Goal: Task Accomplishment & Management: Manage account settings

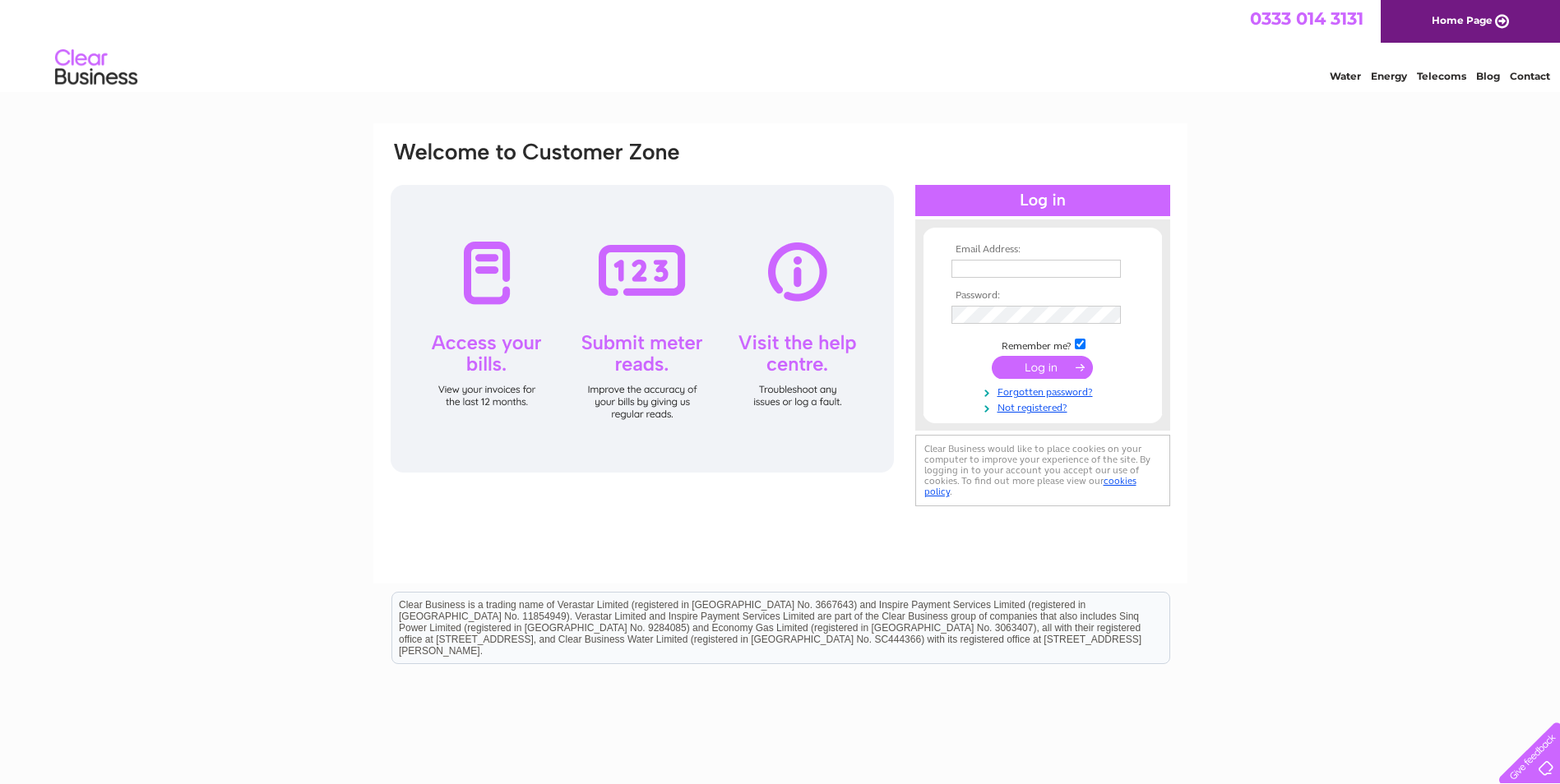
type input "anssaccountspayable@augeanplc.com"
click at [1036, 370] on input "submit" at bounding box center [1043, 367] width 101 height 23
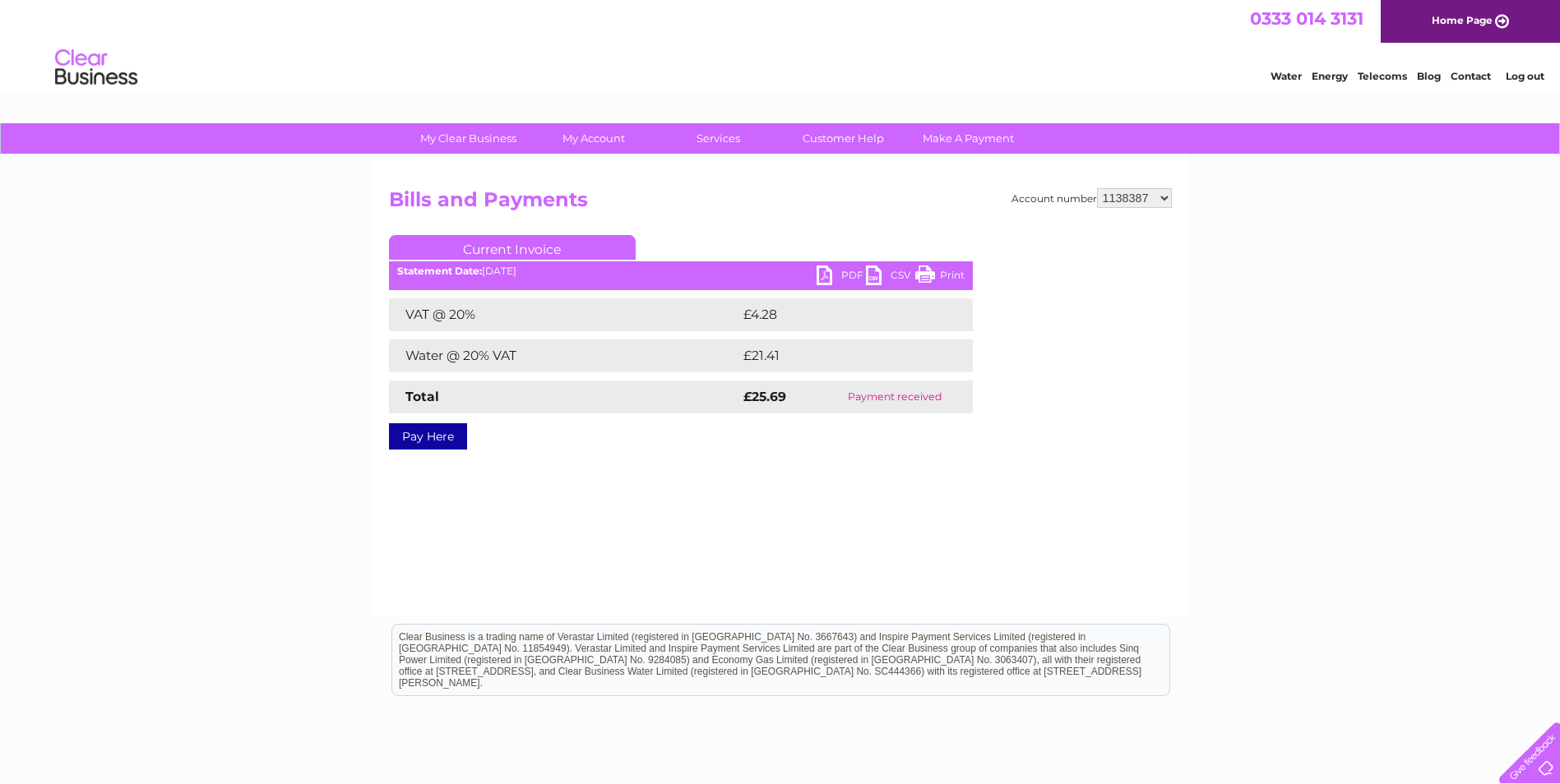
click at [850, 274] on link "PDF" at bounding box center [842, 278] width 50 height 24
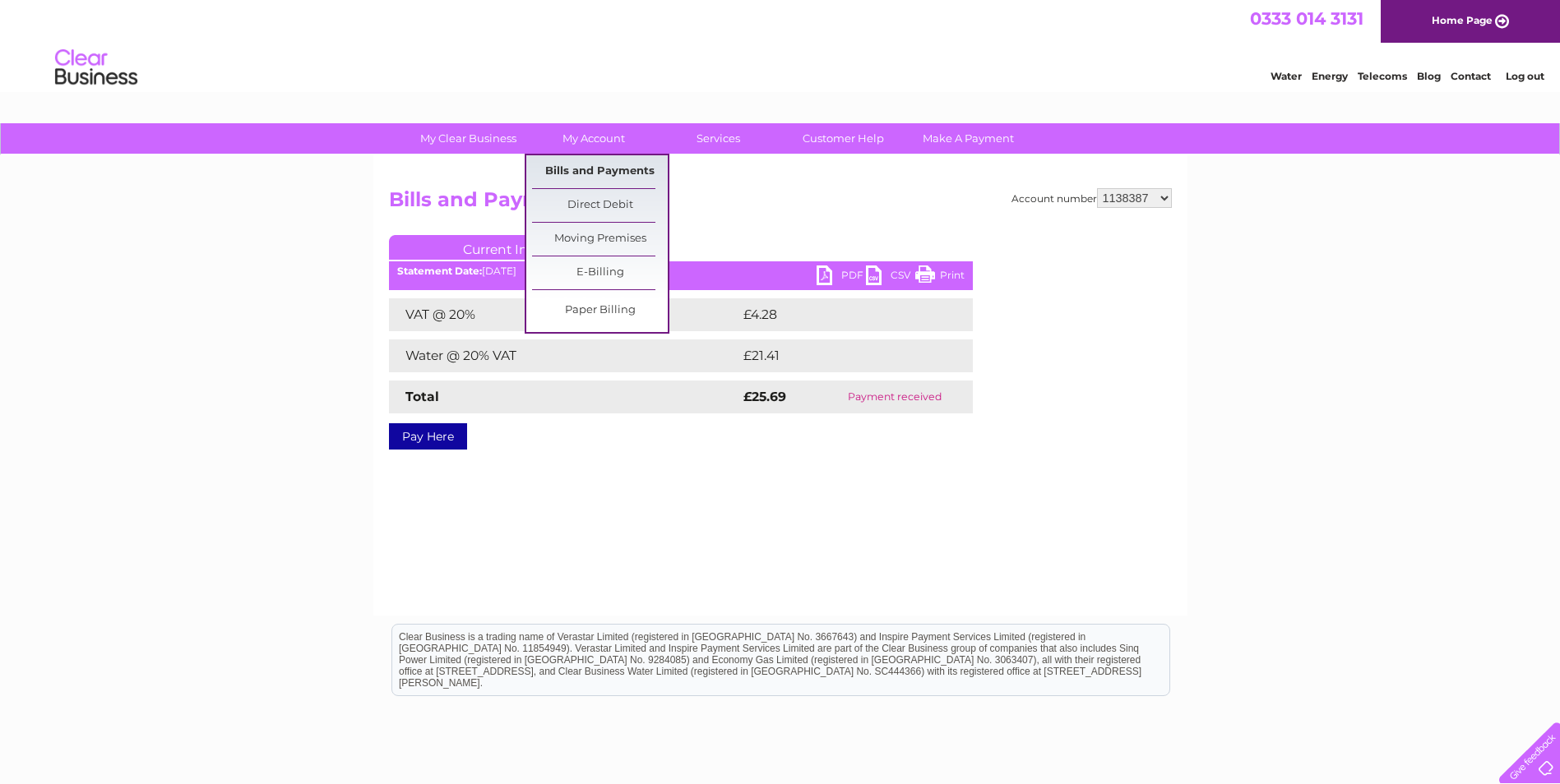
click at [577, 160] on link "Bills and Payments" at bounding box center [600, 172] width 136 height 33
click at [569, 169] on link "Bills and Payments" at bounding box center [600, 172] width 136 height 33
click at [561, 167] on link "Bills and Payments" at bounding box center [600, 172] width 136 height 33
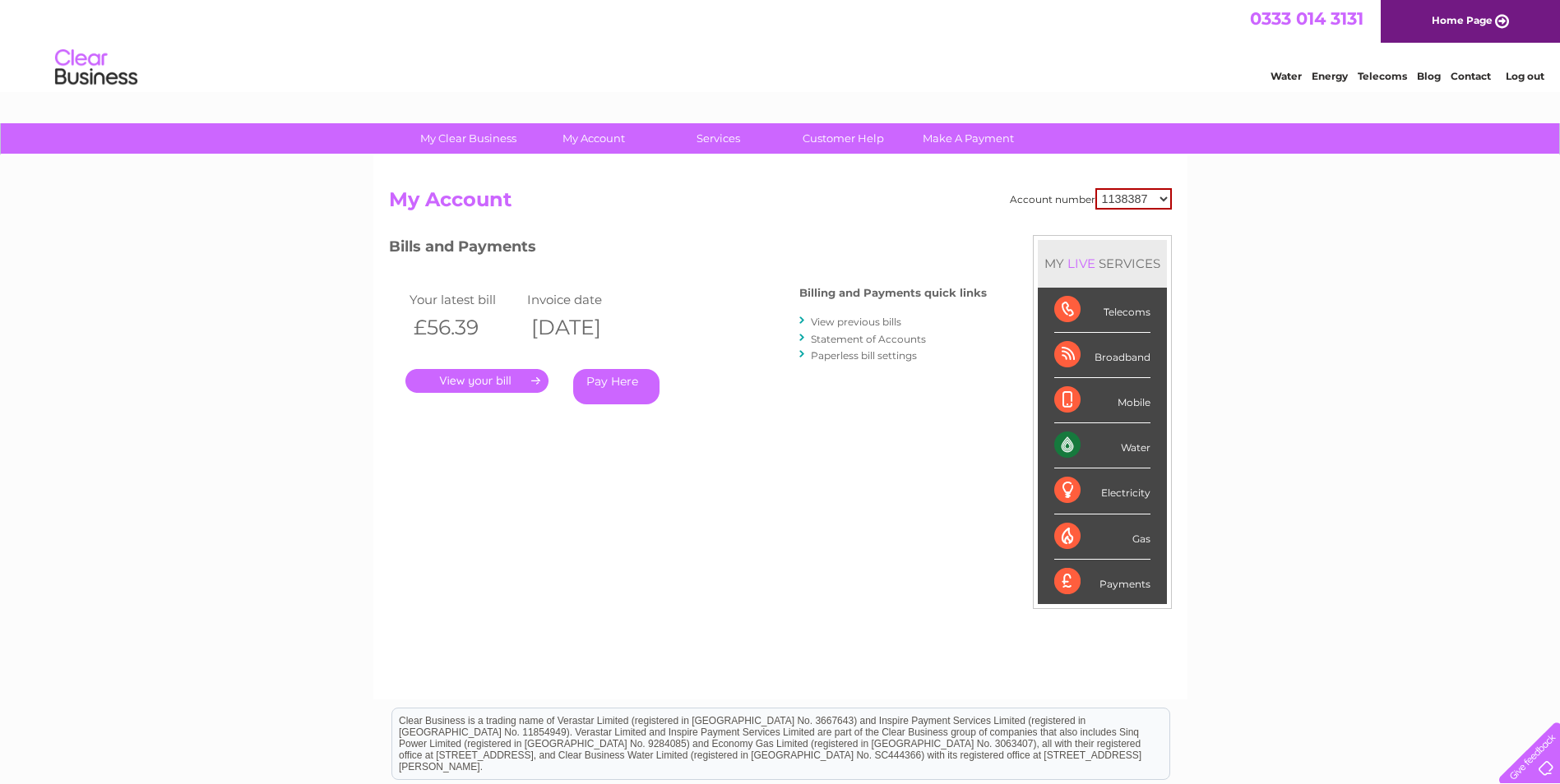
click at [480, 378] on link "." at bounding box center [477, 381] width 143 height 24
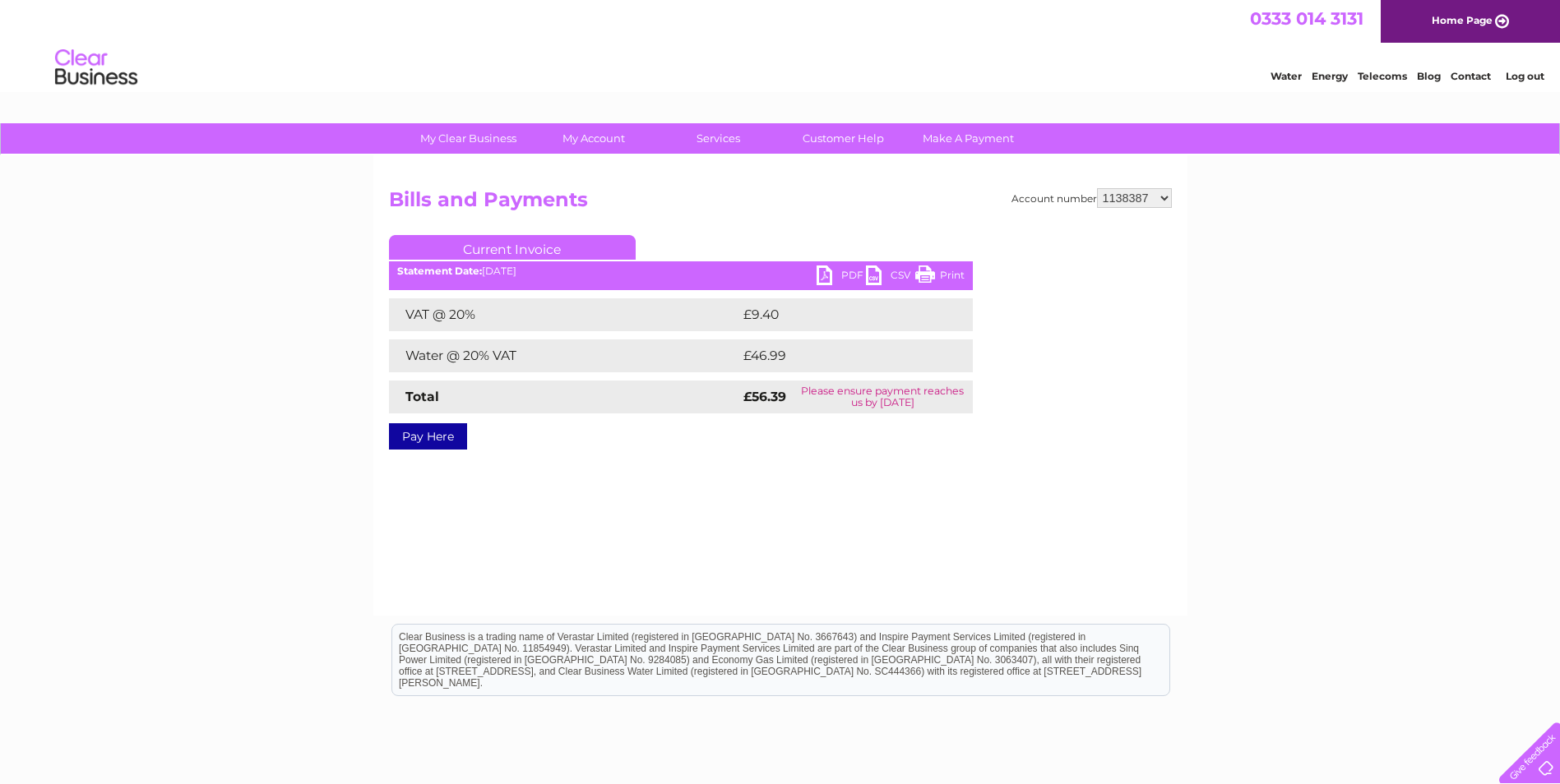
click at [852, 274] on link "PDF" at bounding box center [842, 278] width 50 height 24
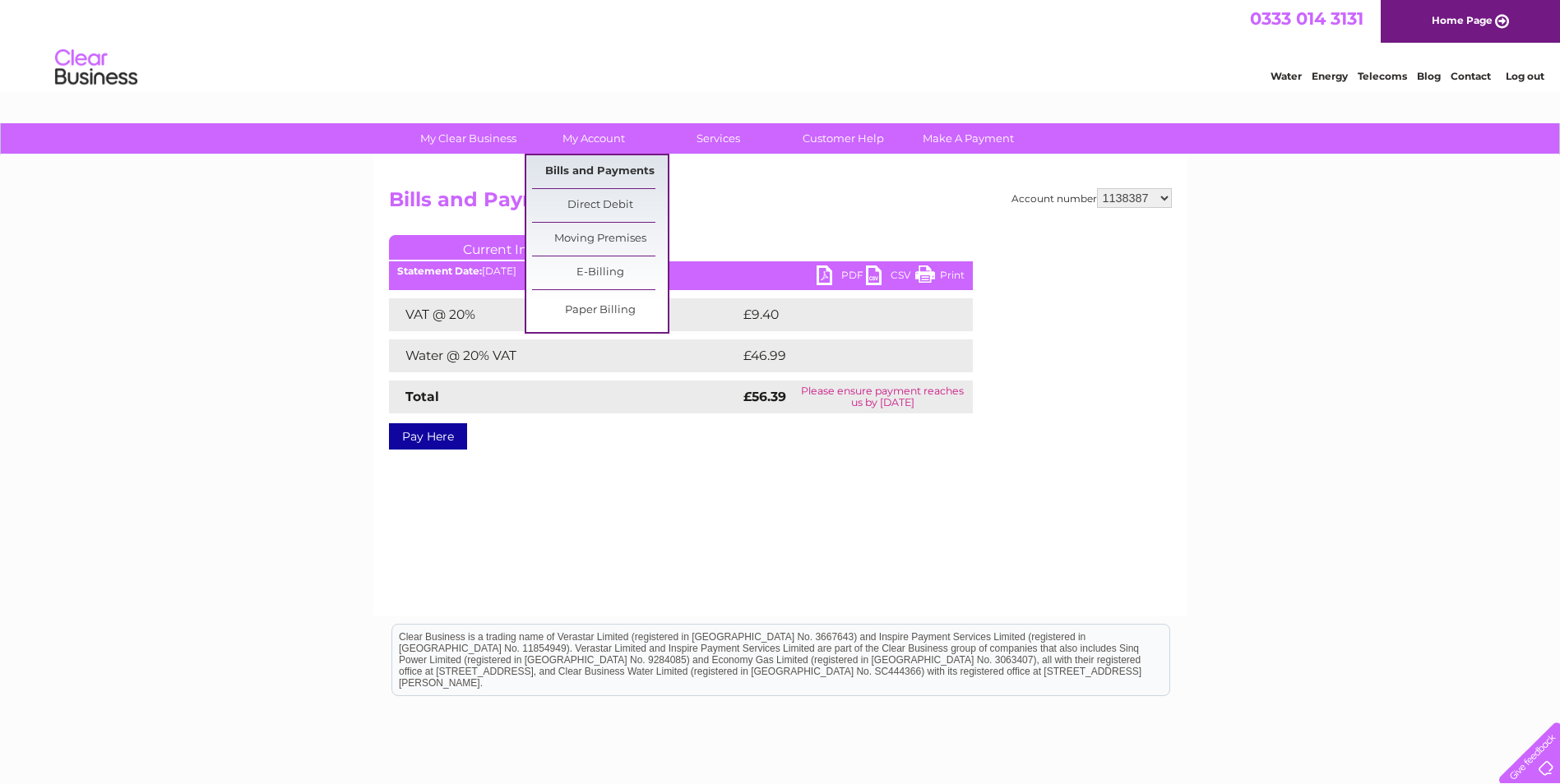
click at [565, 169] on link "Bills and Payments" at bounding box center [600, 172] width 136 height 33
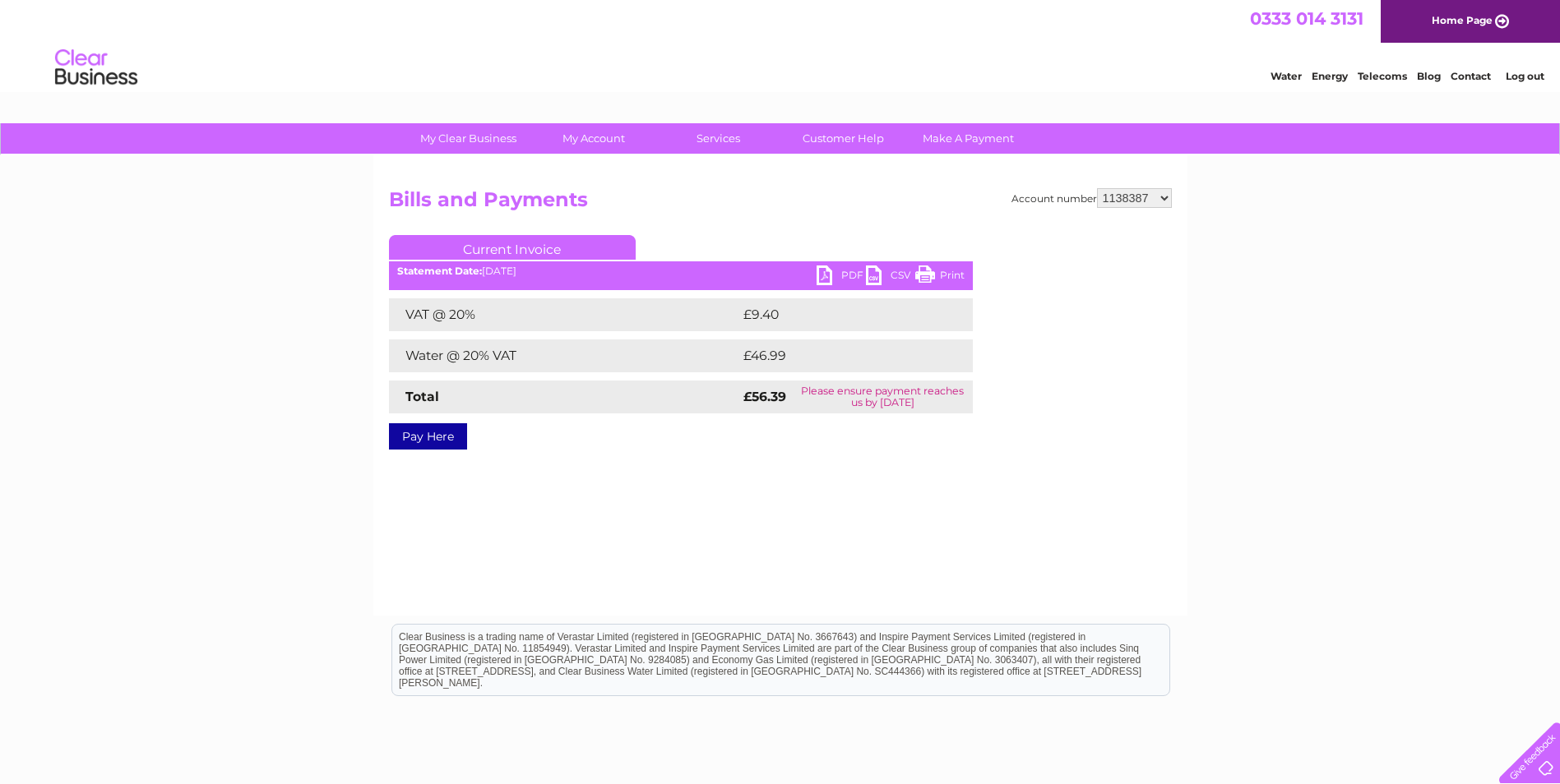
click at [1162, 194] on select "1138387 30308188" at bounding box center [1134, 197] width 75 height 20
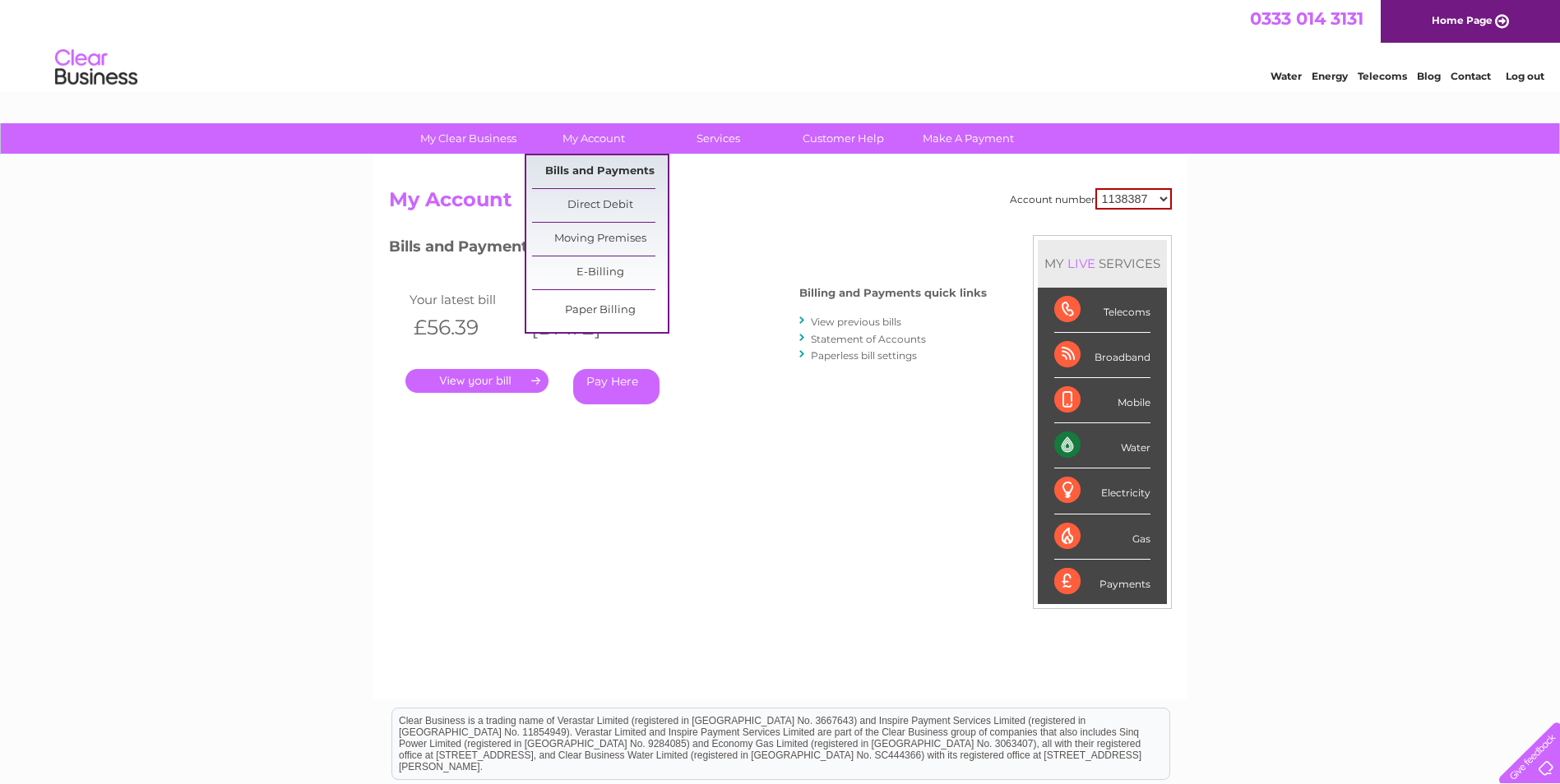
click at [565, 168] on link "Bills and Payments" at bounding box center [600, 172] width 136 height 33
click at [547, 174] on link "Bills and Payments" at bounding box center [600, 172] width 136 height 33
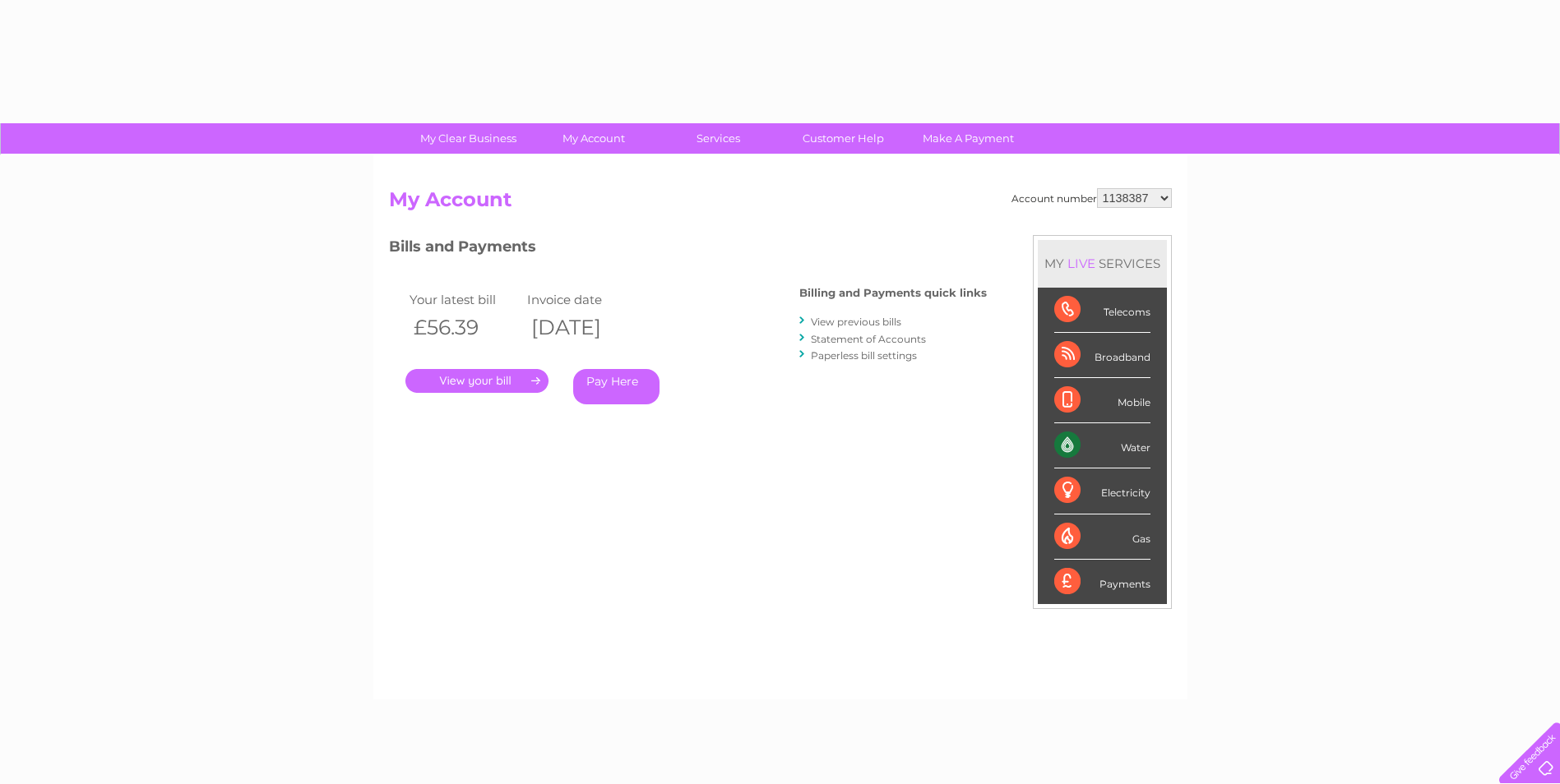
click at [1156, 197] on select "1138387 30308188" at bounding box center [1134, 197] width 75 height 20
select select "30308188"
click at [1097, 188] on select "1138387 30308188" at bounding box center [1134, 197] width 75 height 20
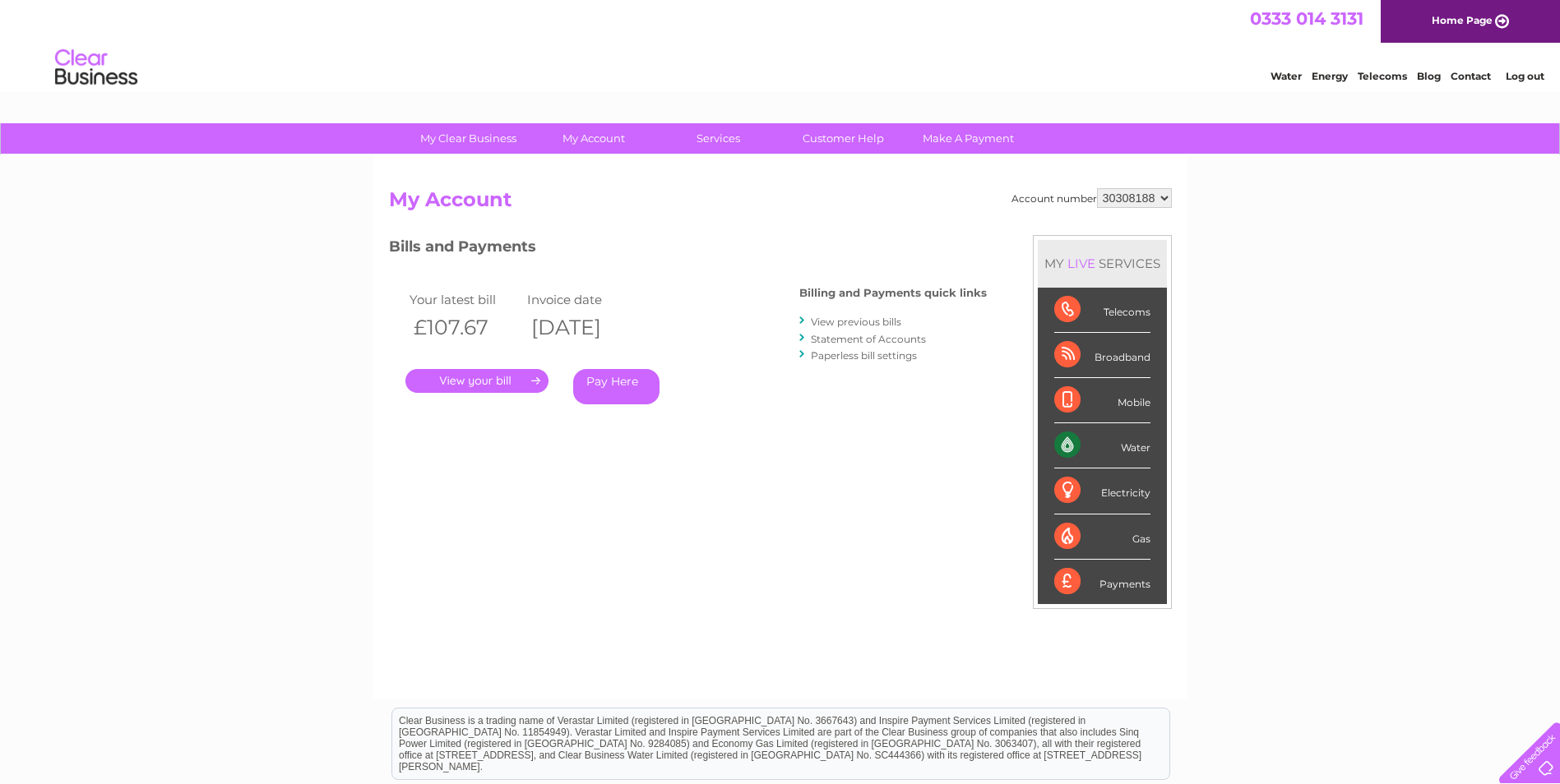
click at [507, 384] on link "." at bounding box center [477, 381] width 143 height 24
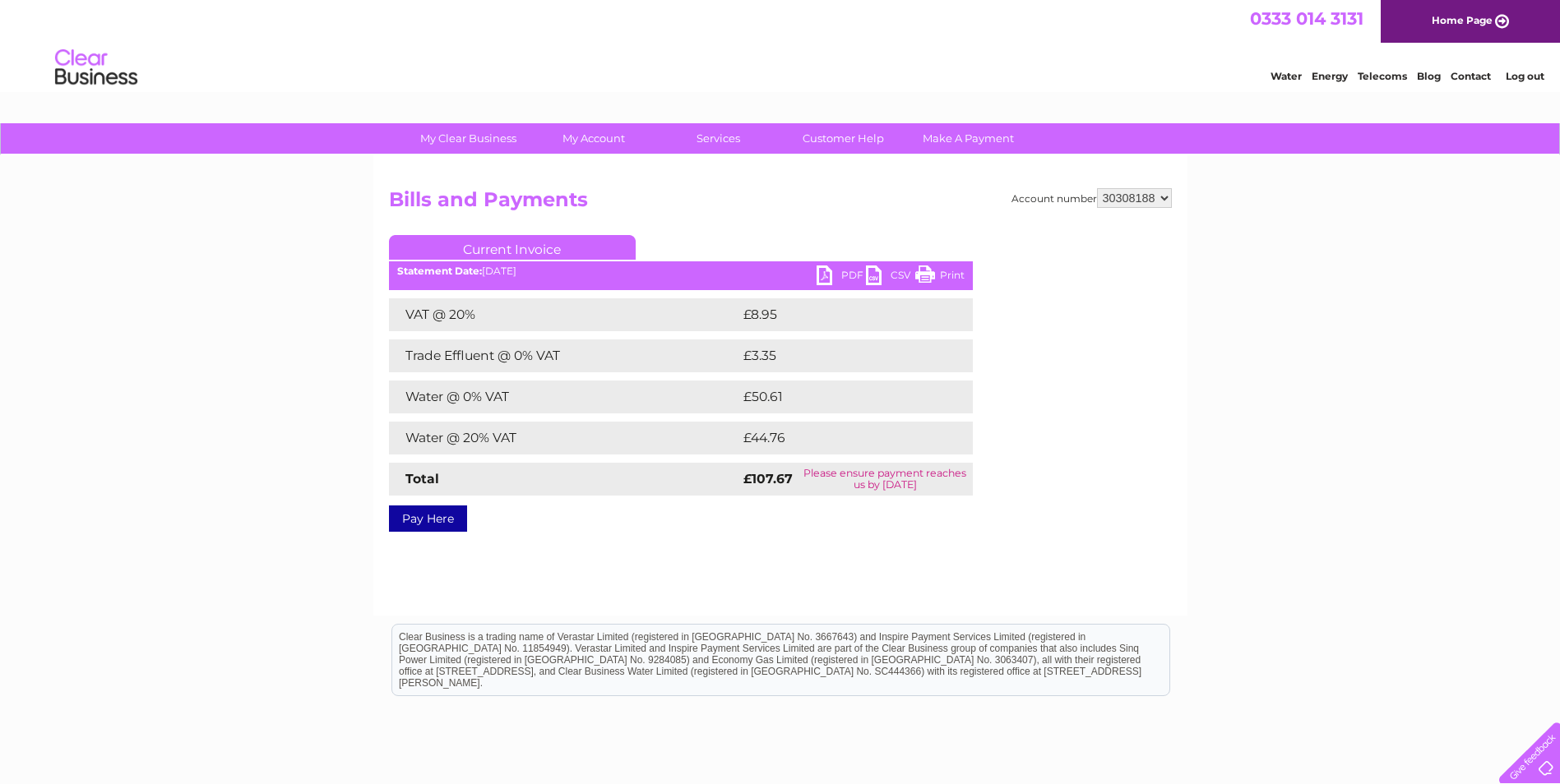
click at [822, 276] on link "PDF" at bounding box center [842, 278] width 50 height 24
click at [648, 19] on div "0333 014 3131 Home Page" at bounding box center [780, 21] width 1560 height 43
click at [1533, 77] on link "Log out" at bounding box center [1525, 75] width 39 height 12
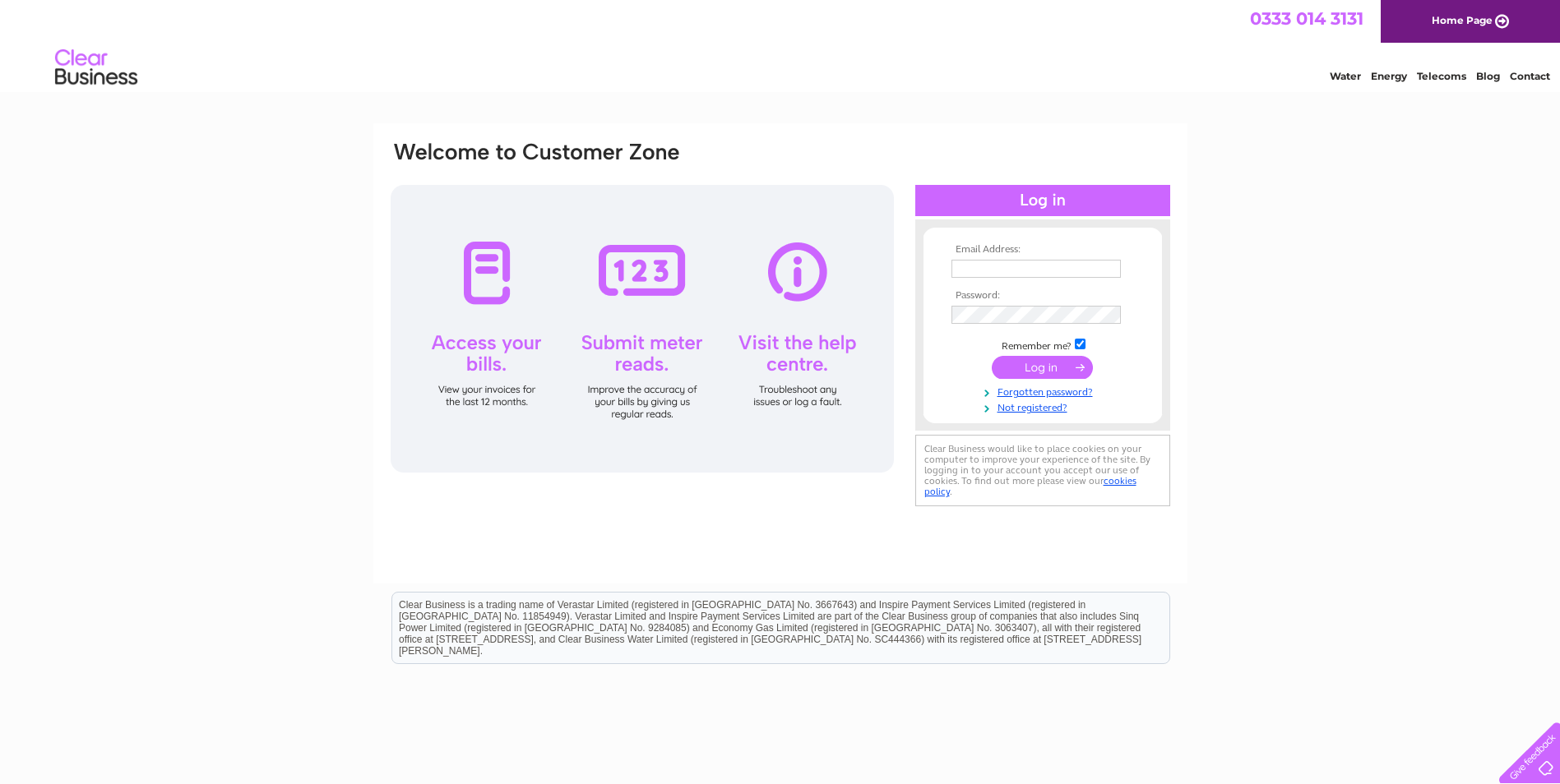
type input "anssaccountspayable@augeanplc.com"
click at [1048, 370] on input "submit" at bounding box center [1043, 367] width 101 height 23
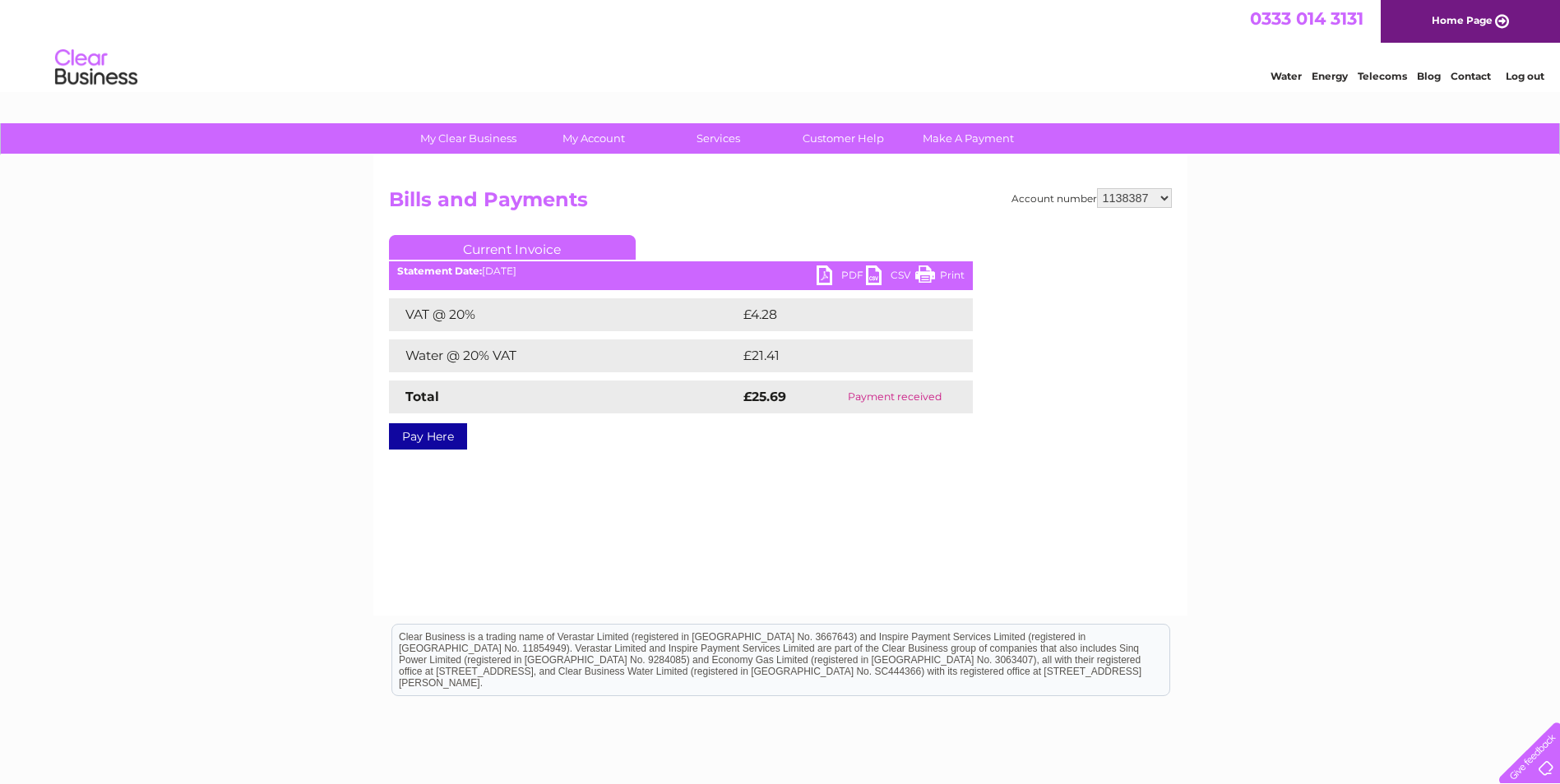
click at [1141, 196] on select "1138387 30308188" at bounding box center [1134, 197] width 75 height 20
select select "30308188"
click at [1097, 188] on select "1138387 30308188" at bounding box center [1134, 197] width 75 height 20
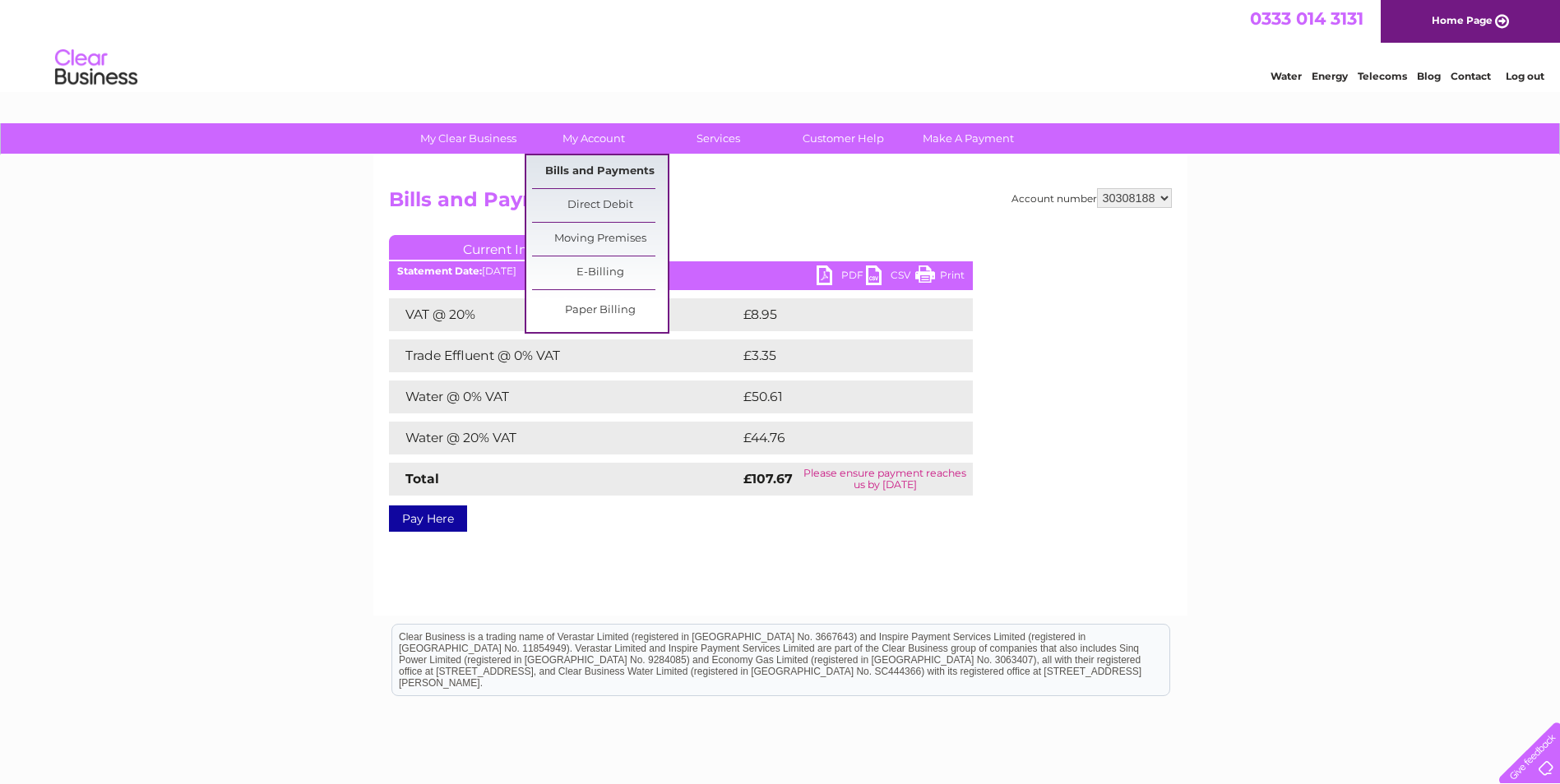
click at [585, 167] on link "Bills and Payments" at bounding box center [600, 172] width 136 height 33
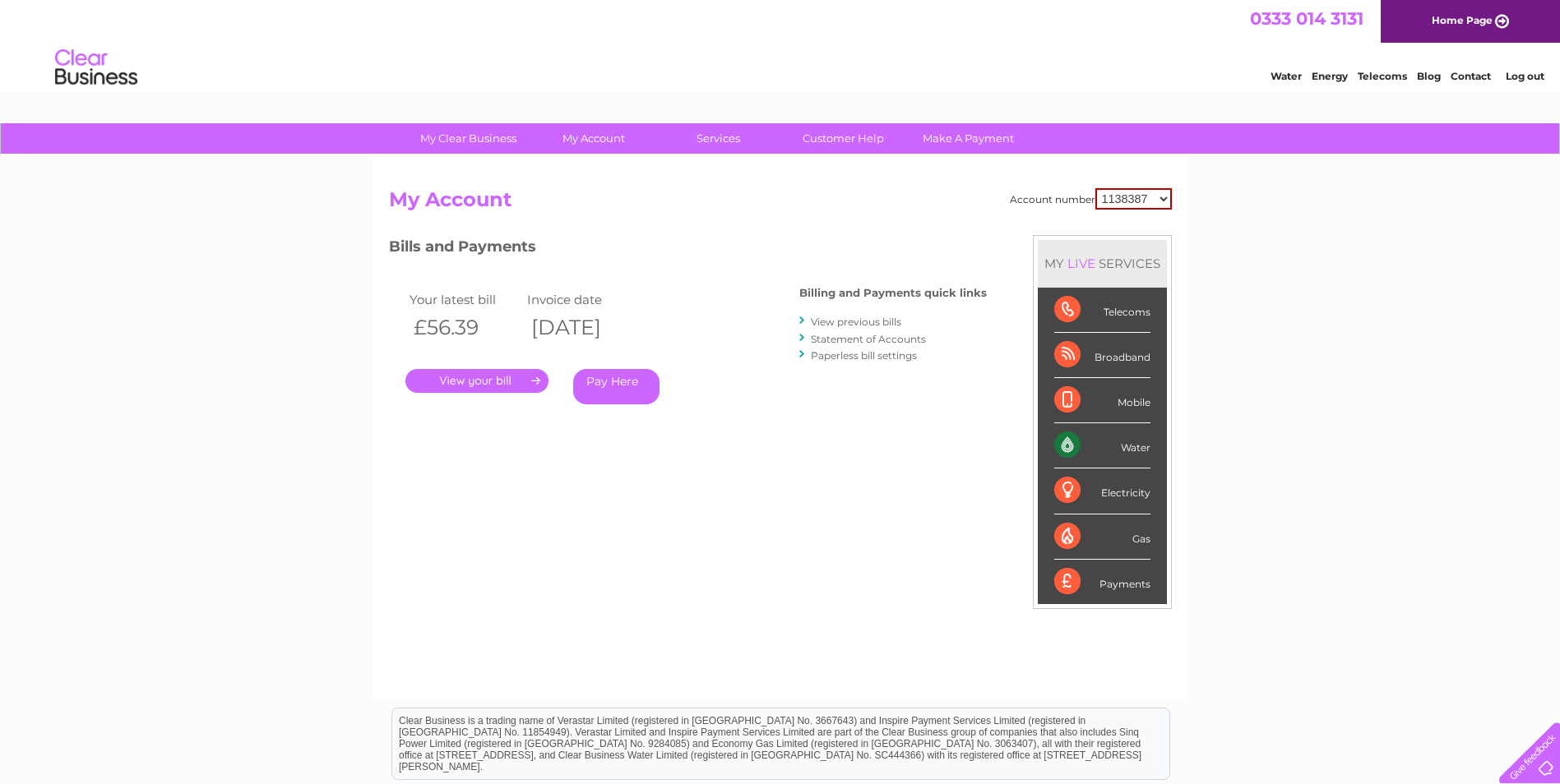
click at [869, 321] on link "View previous bills" at bounding box center [856, 322] width 90 height 12
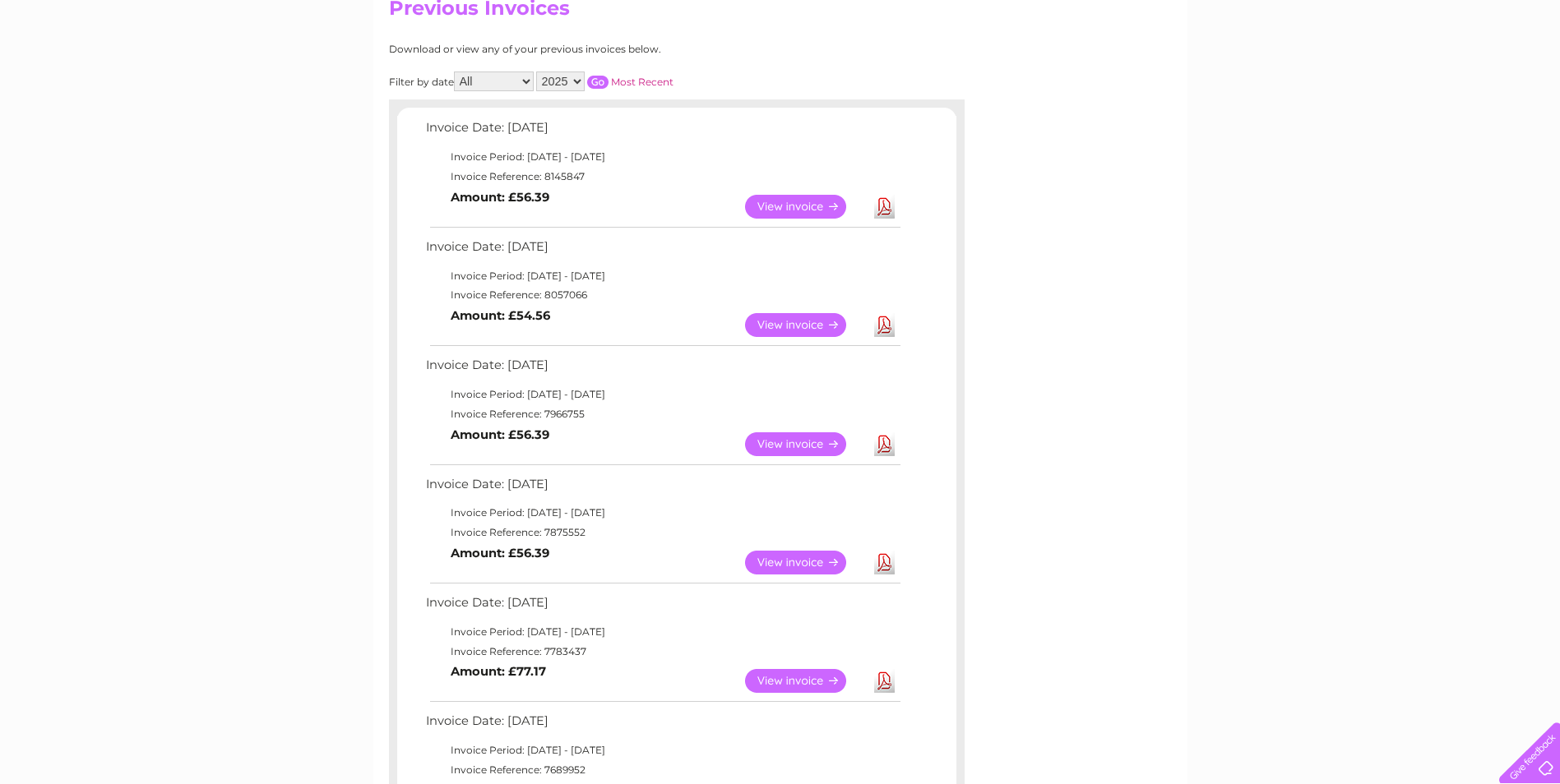
scroll to position [247, 0]
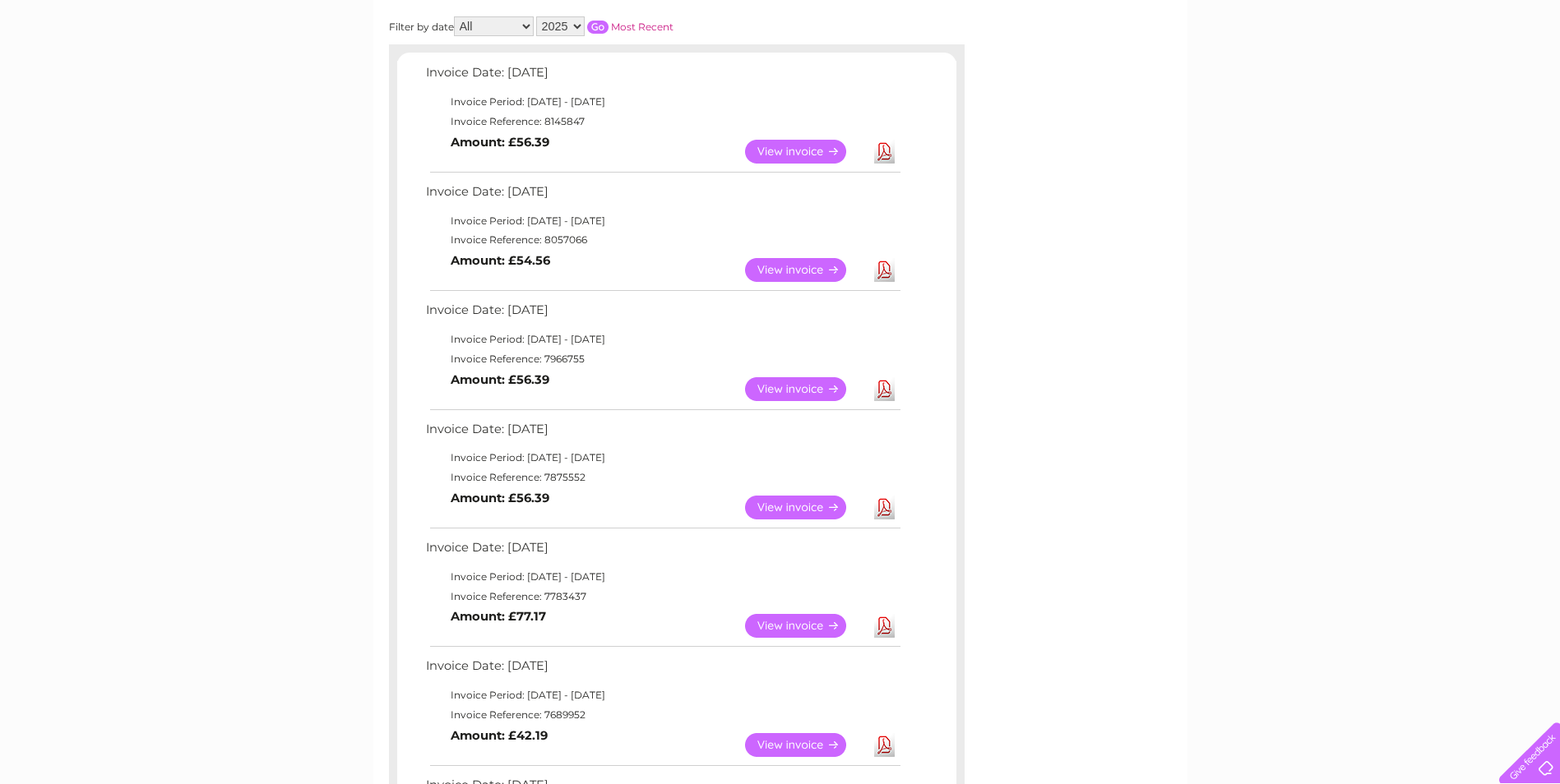
click at [816, 388] on link "View" at bounding box center [805, 389] width 121 height 24
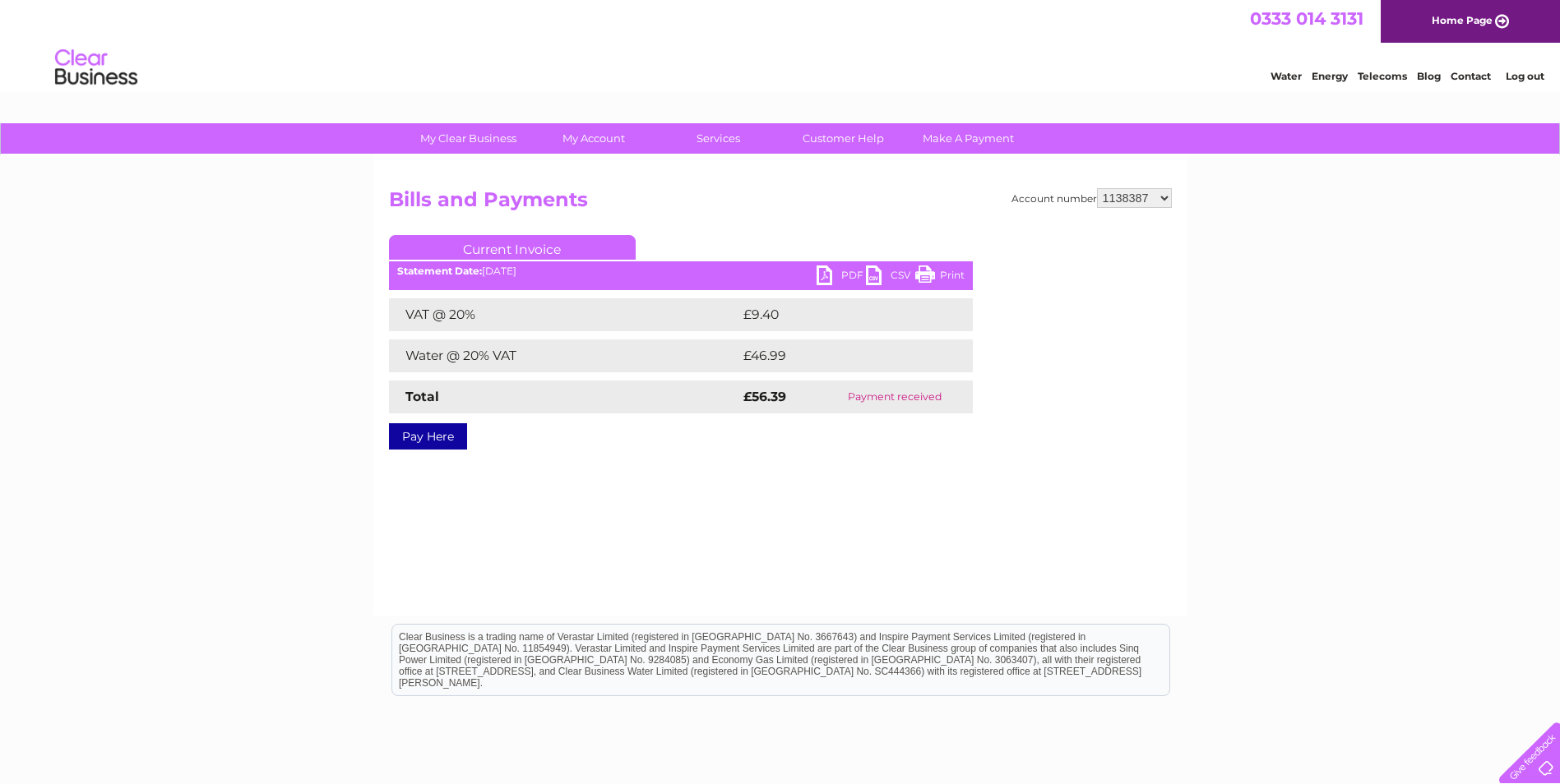
click at [854, 274] on link "PDF" at bounding box center [842, 278] width 50 height 24
click at [1136, 190] on select "1138387 30308188" at bounding box center [1134, 197] width 75 height 20
select select "30308188"
click at [1097, 188] on select "1138387 30308188" at bounding box center [1134, 197] width 75 height 20
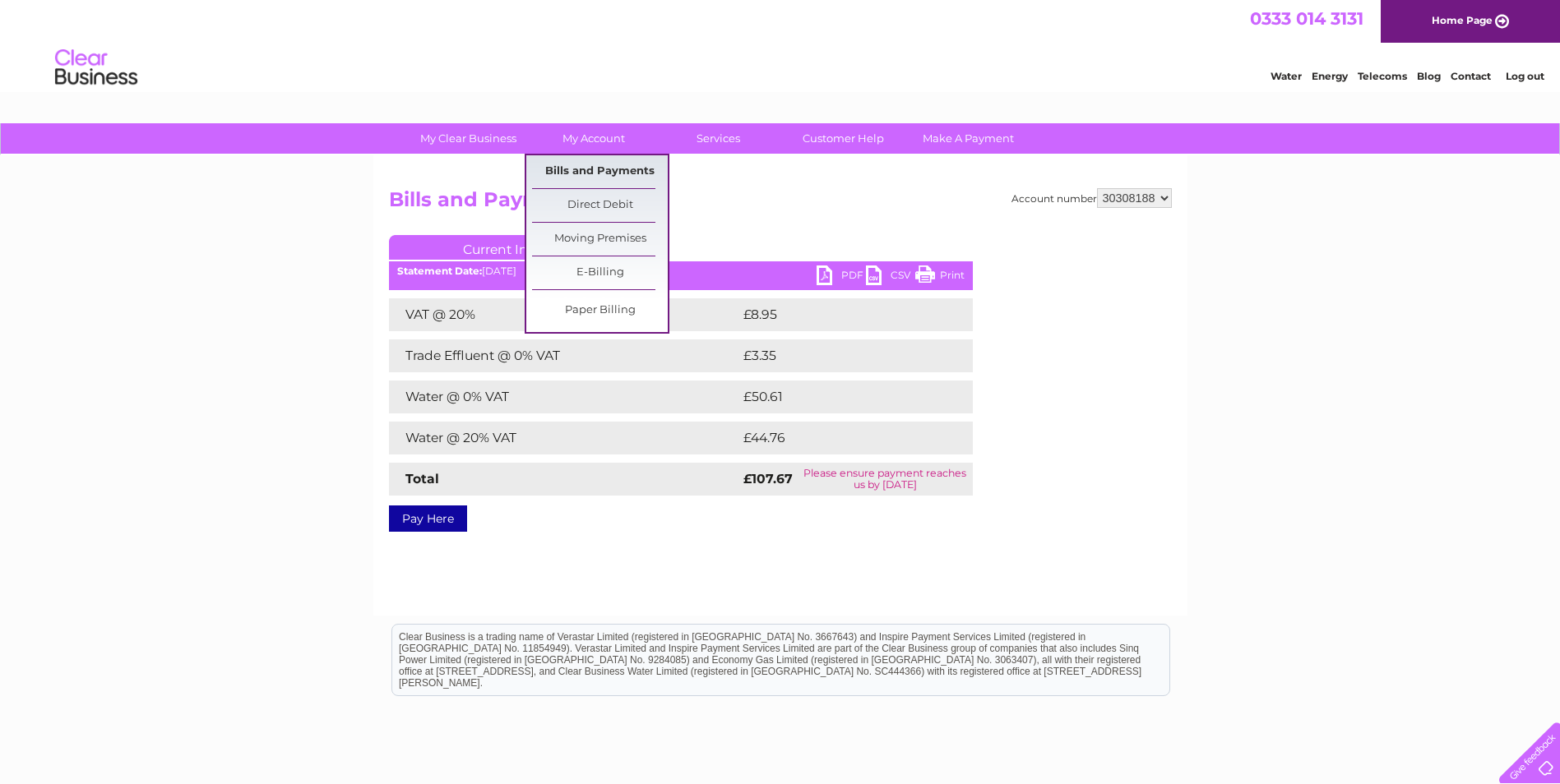
click at [600, 164] on link "Bills and Payments" at bounding box center [600, 172] width 136 height 33
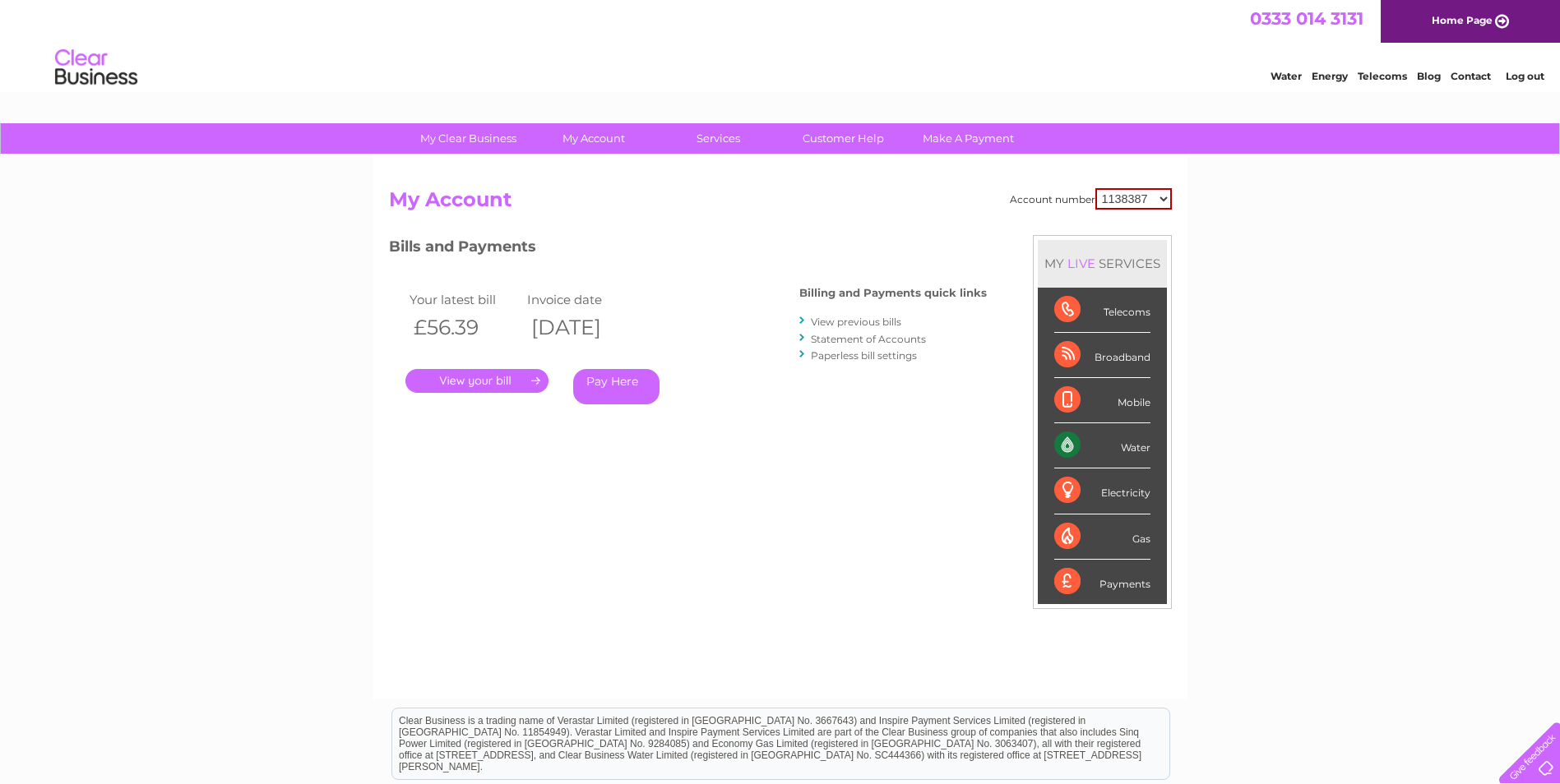
click at [1162, 196] on select "1138387 30308188" at bounding box center [1134, 198] width 76 height 21
select select "30308188"
click at [1096, 188] on select "1138387 30308188" at bounding box center [1134, 198] width 76 height 21
click at [884, 324] on link "View previous bills" at bounding box center [856, 322] width 90 height 12
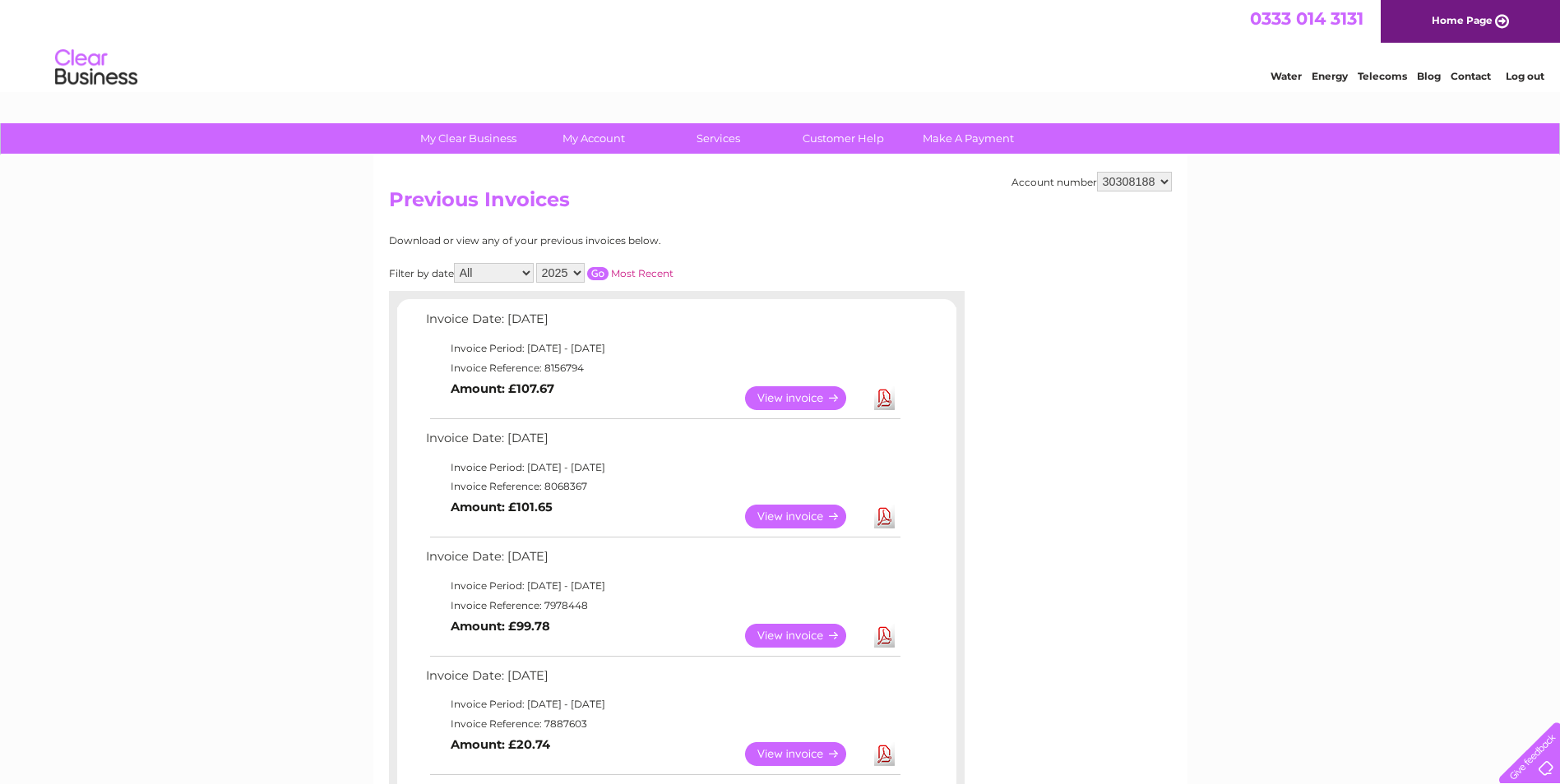
click at [1451, 75] on link "Contact" at bounding box center [1471, 75] width 40 height 12
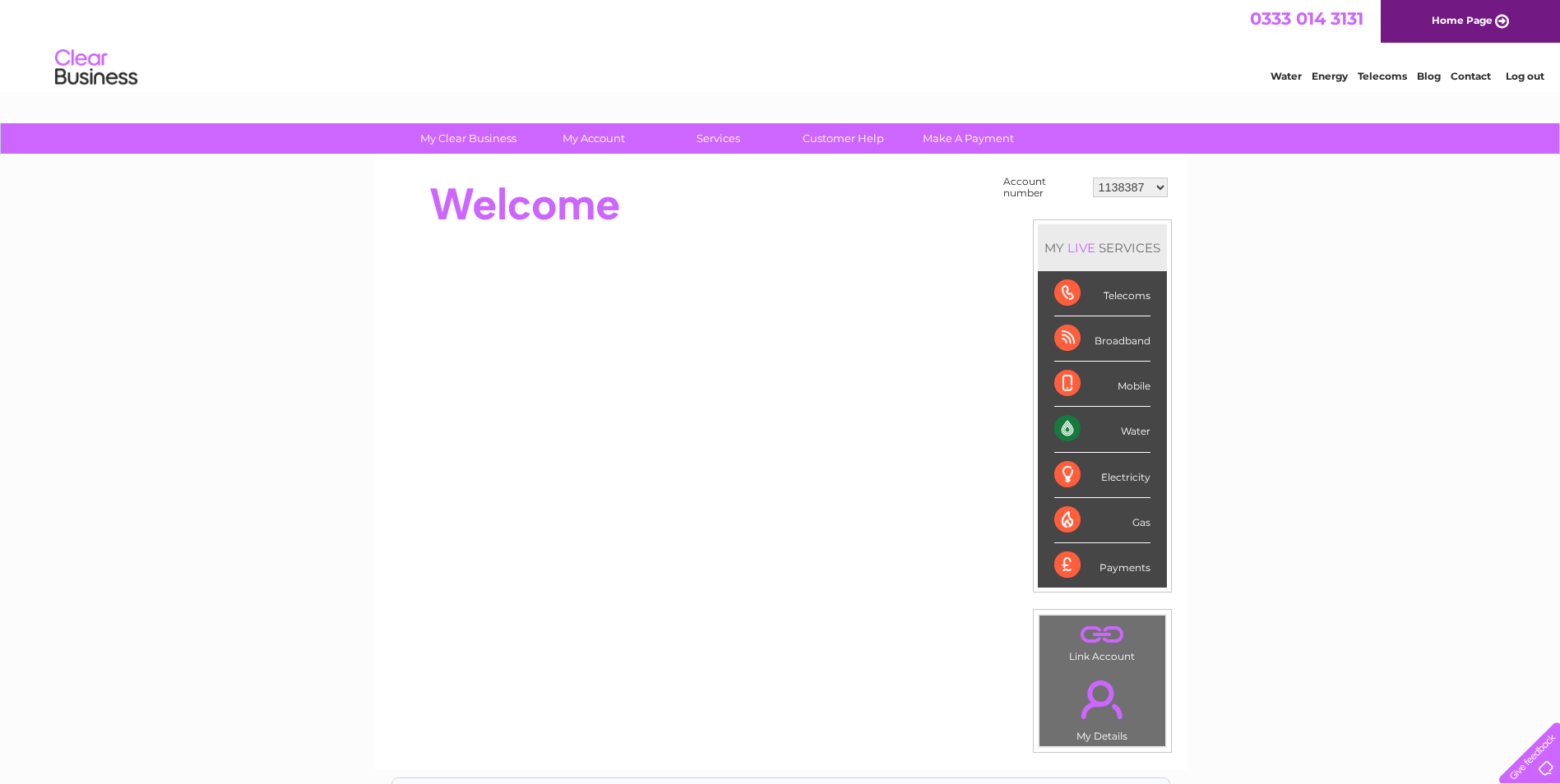
click at [1139, 431] on div "Water" at bounding box center [1103, 429] width 96 height 45
click at [1071, 433] on div "Water" at bounding box center [1103, 429] width 96 height 45
click at [1064, 422] on div "Water" at bounding box center [1103, 429] width 96 height 45
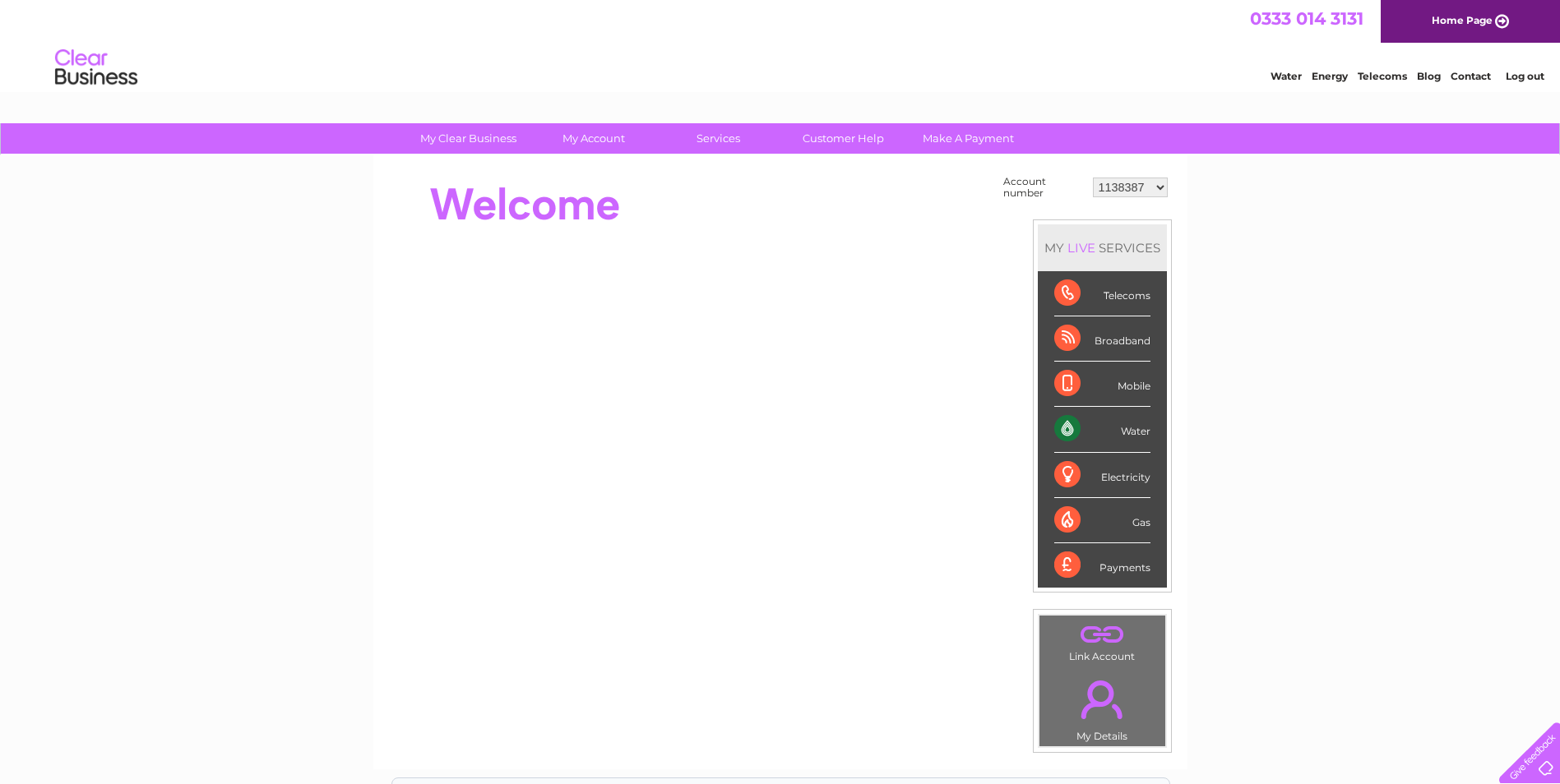
drag, startPoint x: 1064, startPoint y: 422, endPoint x: 1154, endPoint y: 190, distance: 248.8
click at [1155, 185] on select "1138387 30308188" at bounding box center [1130, 187] width 75 height 20
select select "30308188"
click at [1093, 178] on select "1138387 30308188" at bounding box center [1130, 187] width 75 height 20
click at [1133, 431] on div "Water" at bounding box center [1103, 429] width 96 height 45
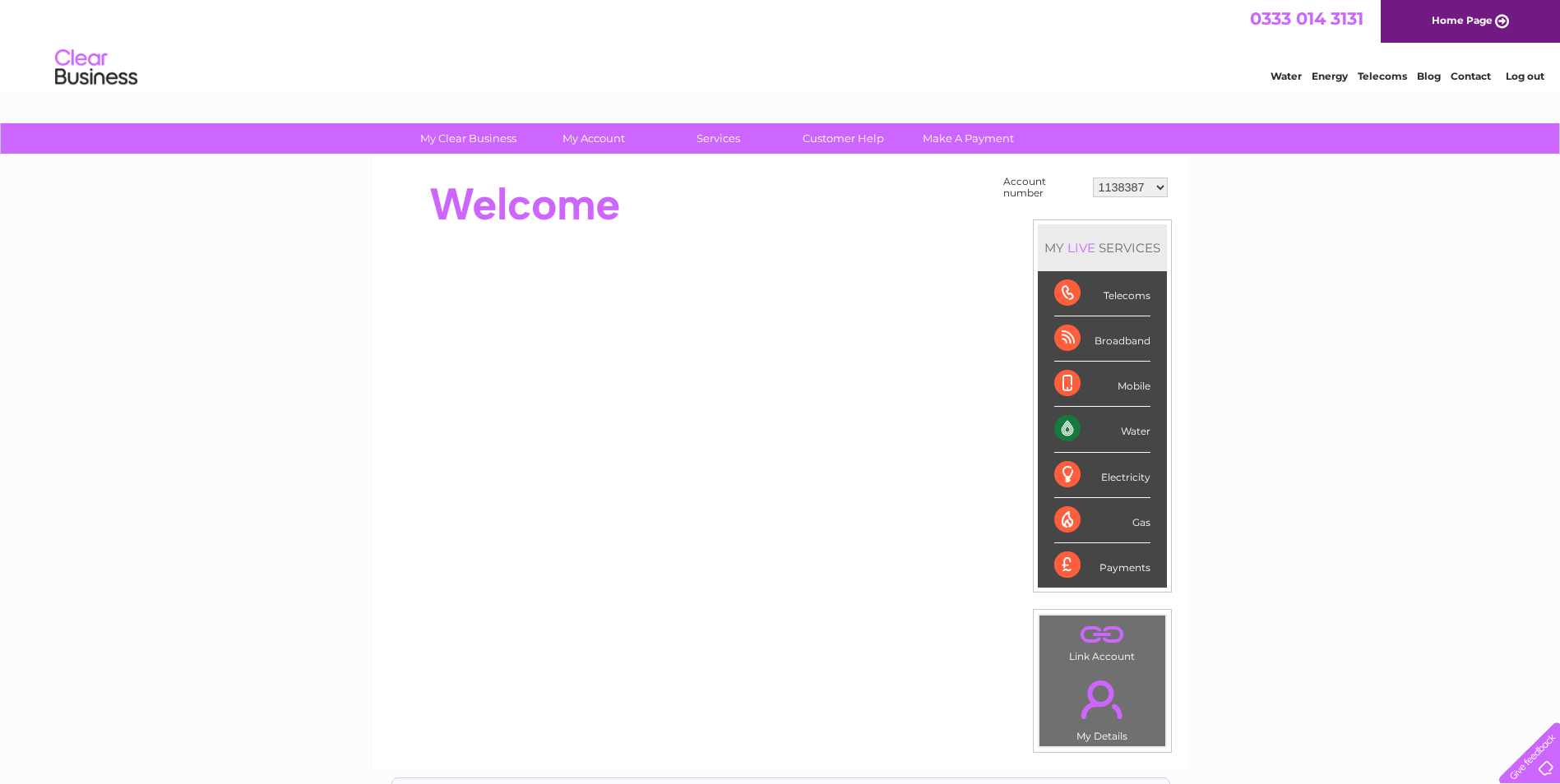
click at [1069, 432] on div "Water" at bounding box center [1103, 429] width 96 height 45
drag, startPoint x: 1069, startPoint y: 432, endPoint x: 1166, endPoint y: 188, distance: 262.6
click at [1166, 188] on select "1138387 30308188" at bounding box center [1130, 187] width 75 height 20
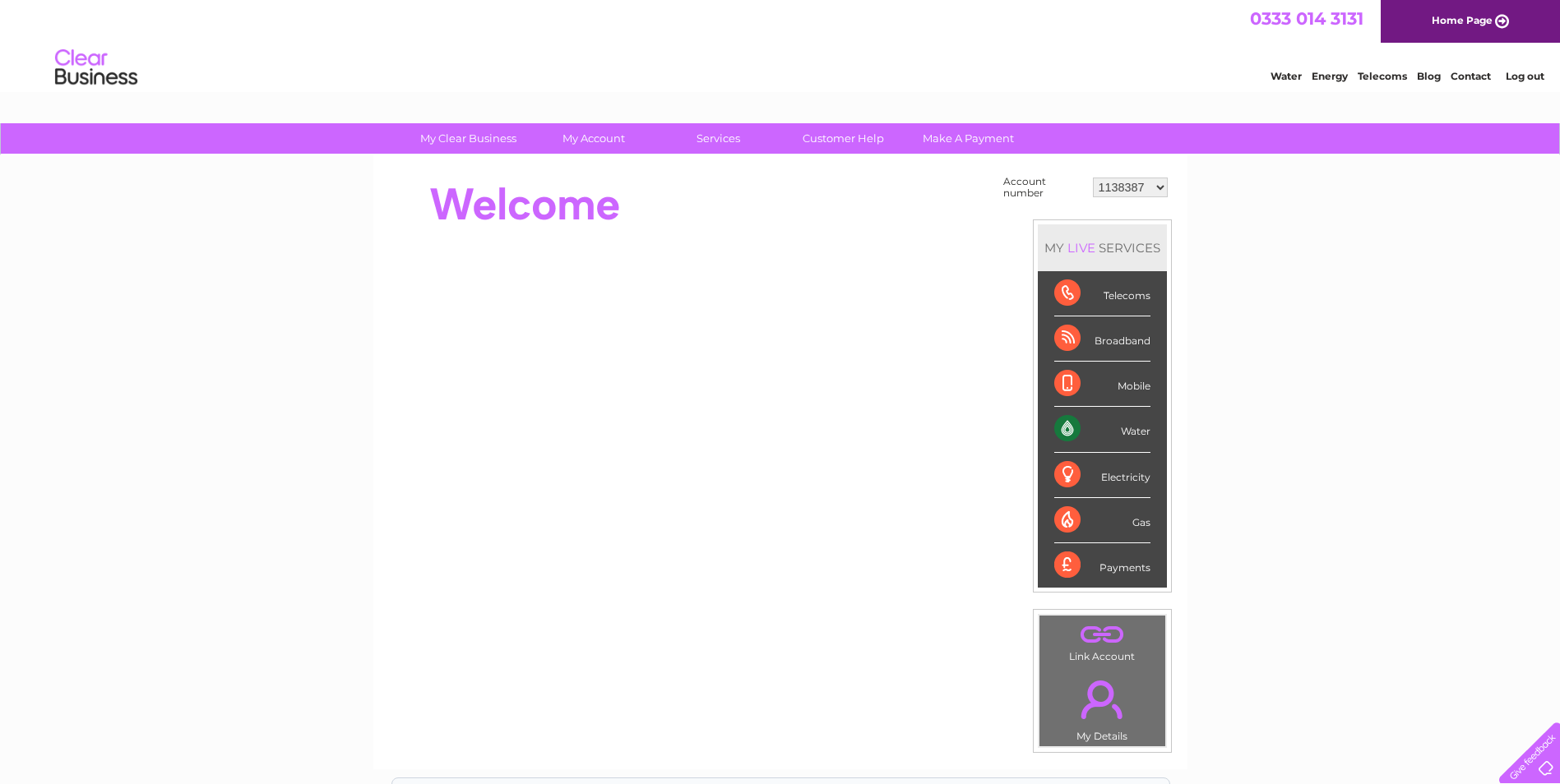
select select "30308188"
click at [1093, 178] on select "1138387 30308188" at bounding box center [1130, 187] width 75 height 20
click at [861, 137] on link "Customer Help" at bounding box center [843, 138] width 136 height 30
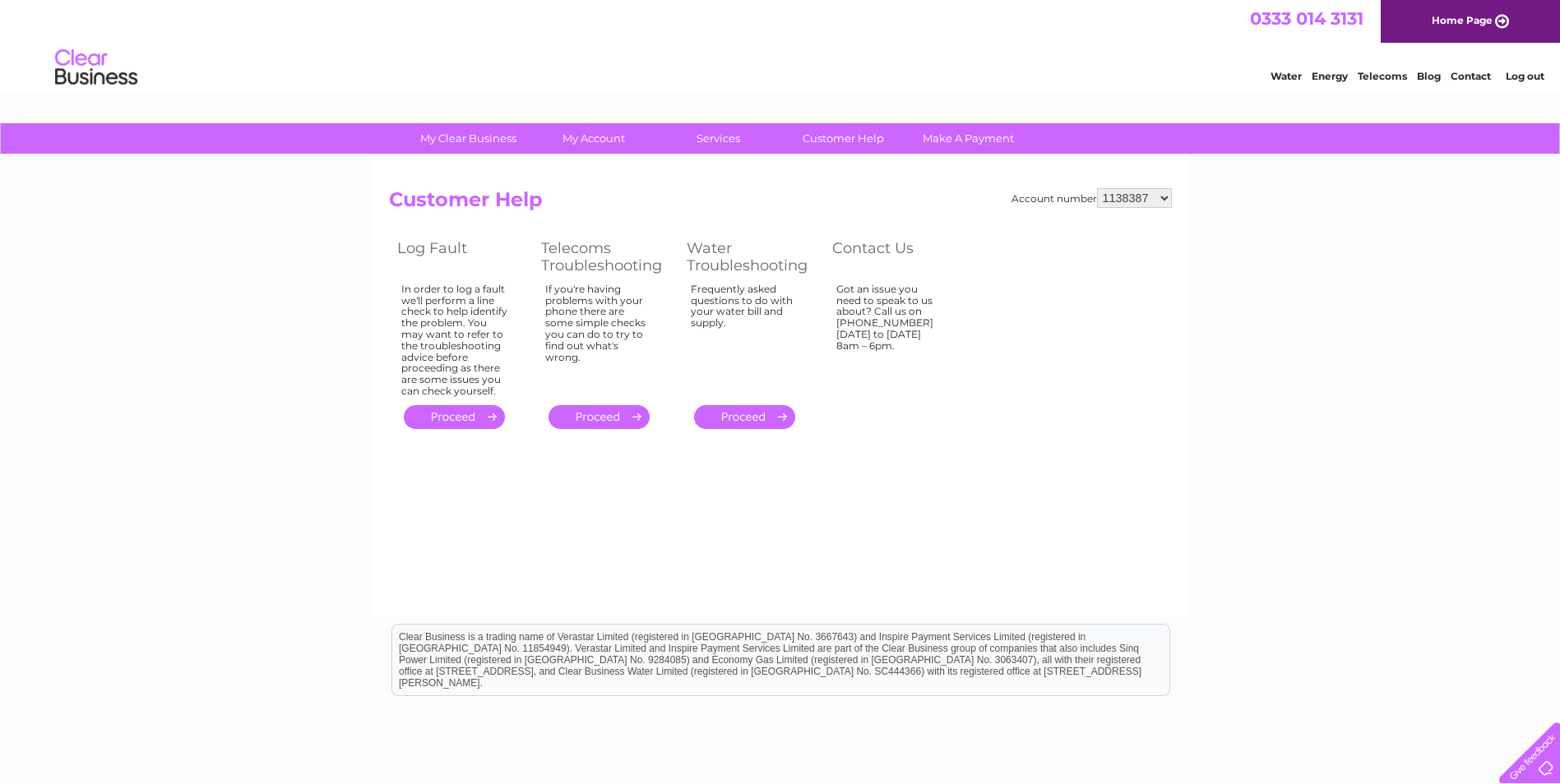
click at [739, 413] on link "." at bounding box center [745, 418] width 101 height 24
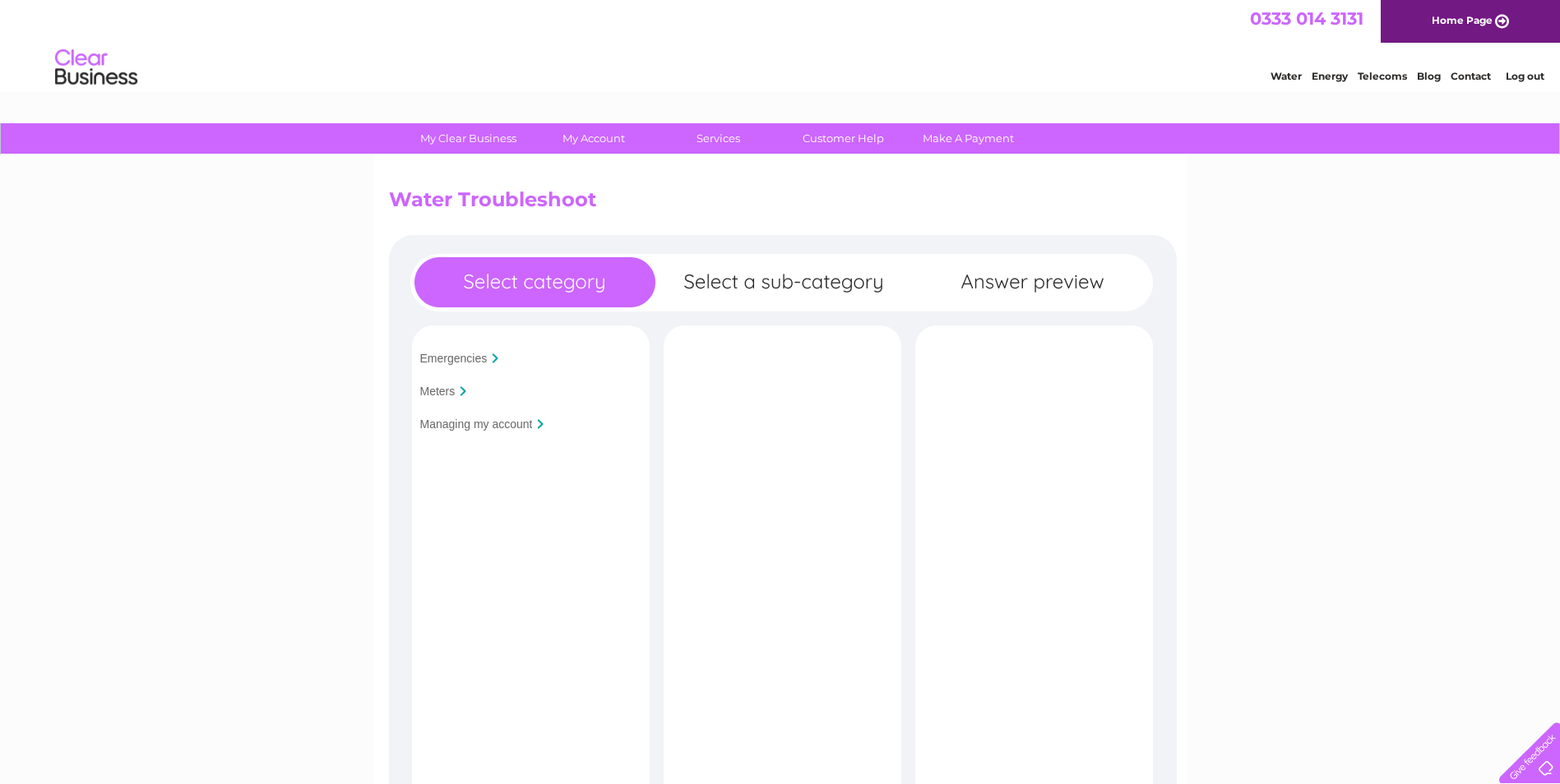
click at [499, 427] on input "Managing my account" at bounding box center [476, 424] width 112 height 13
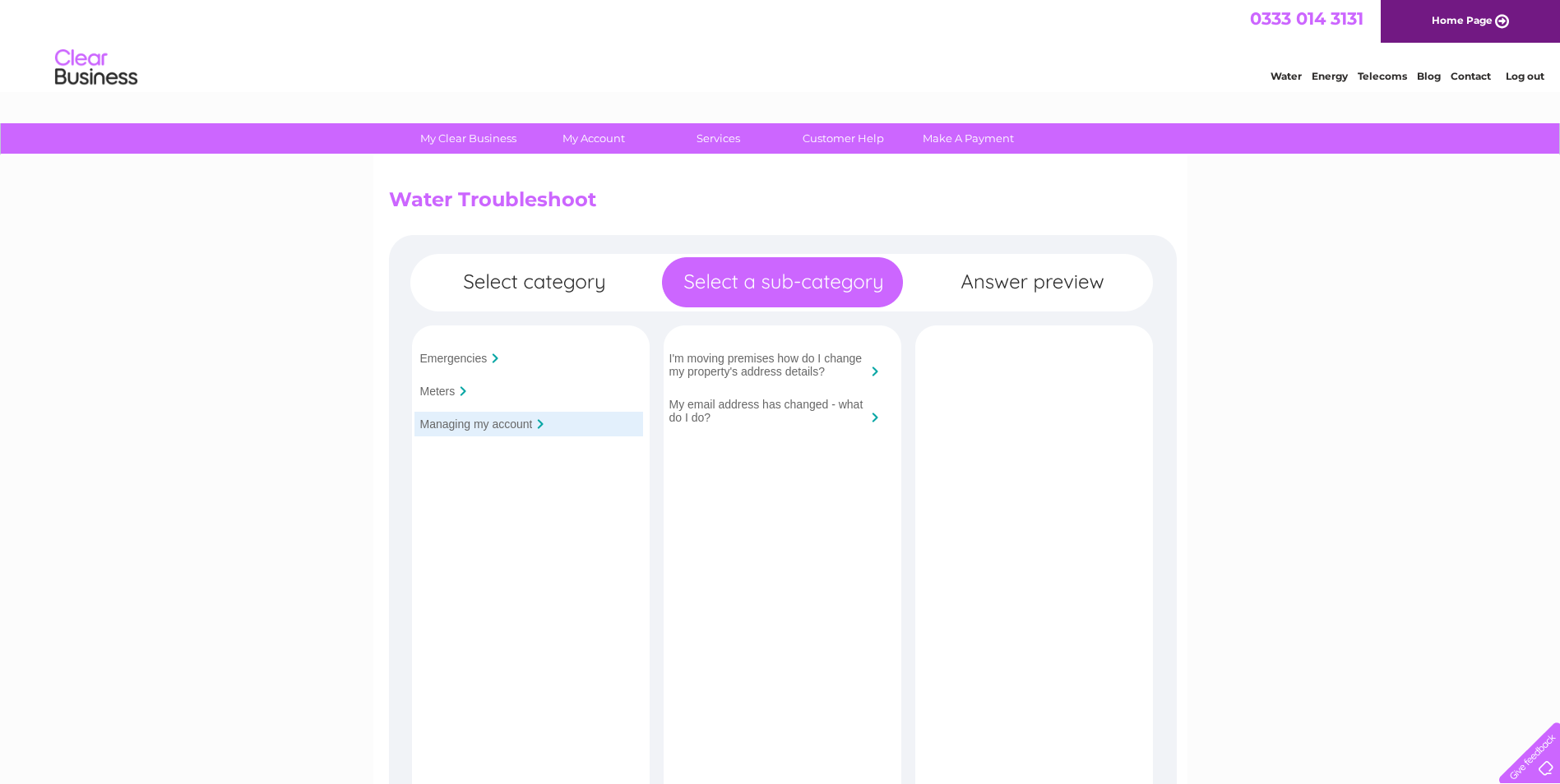
click at [1472, 69] on li "Contact" at bounding box center [1471, 74] width 40 height 16
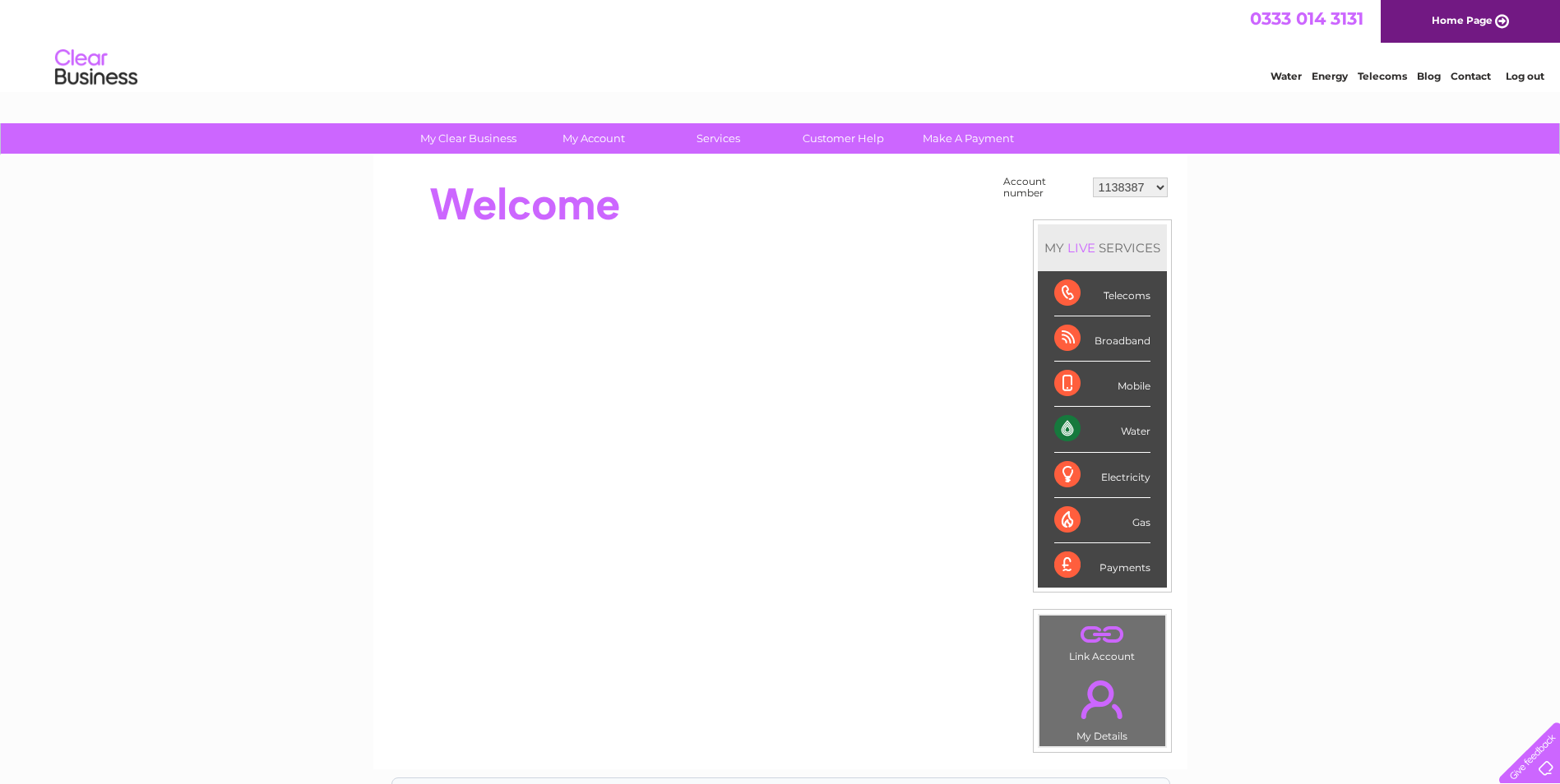
click at [1106, 714] on link "." at bounding box center [1102, 699] width 118 height 57
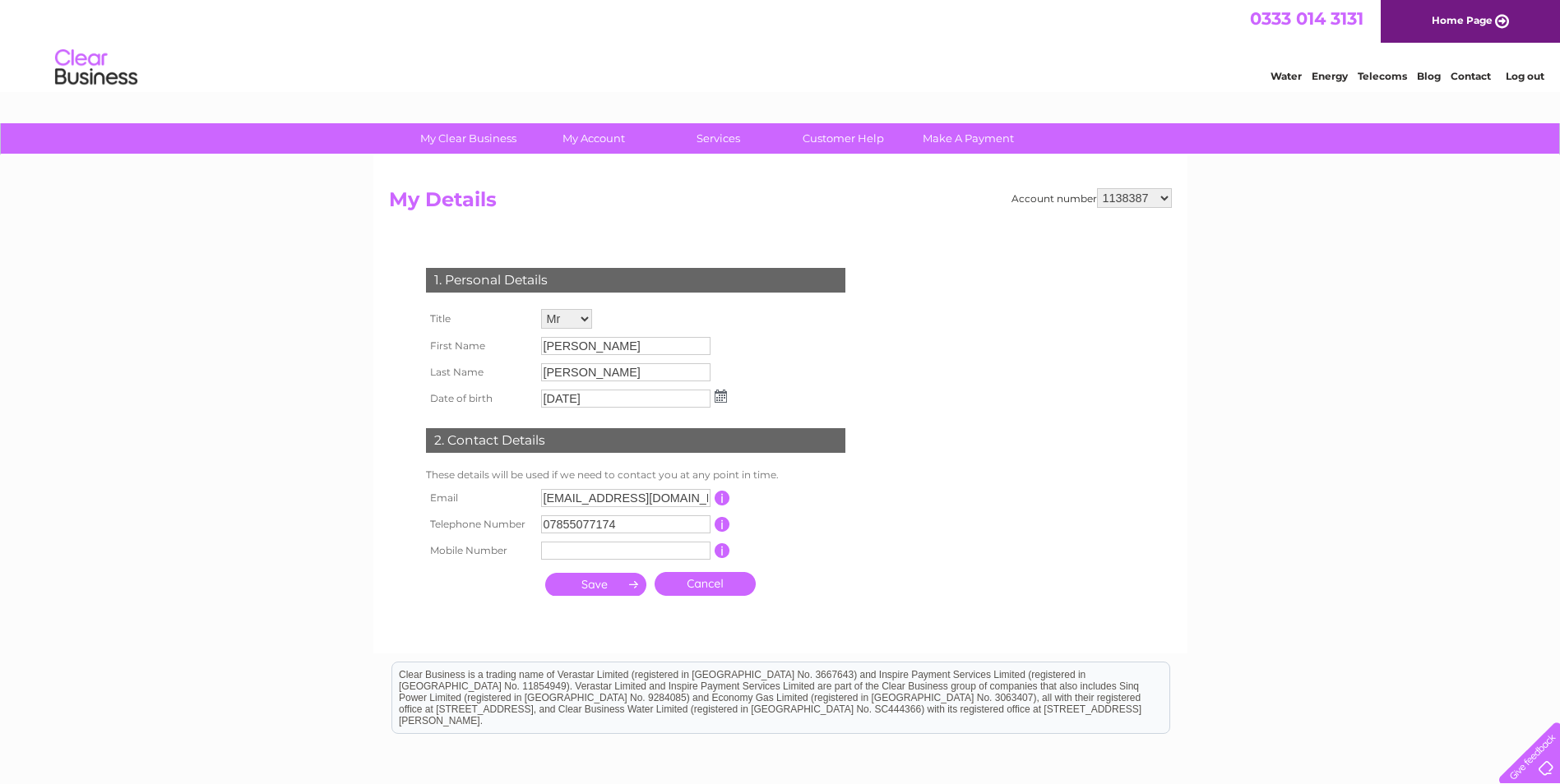
drag, startPoint x: 1158, startPoint y: 198, endPoint x: 1158, endPoint y: 207, distance: 9.0
click at [1158, 198] on select "1138387 30308188" at bounding box center [1134, 197] width 75 height 20
select select "30308188"
click at [1097, 188] on select "1138387 30308188" at bounding box center [1134, 197] width 75 height 20
click at [1527, 73] on link "Log out" at bounding box center [1525, 75] width 39 height 12
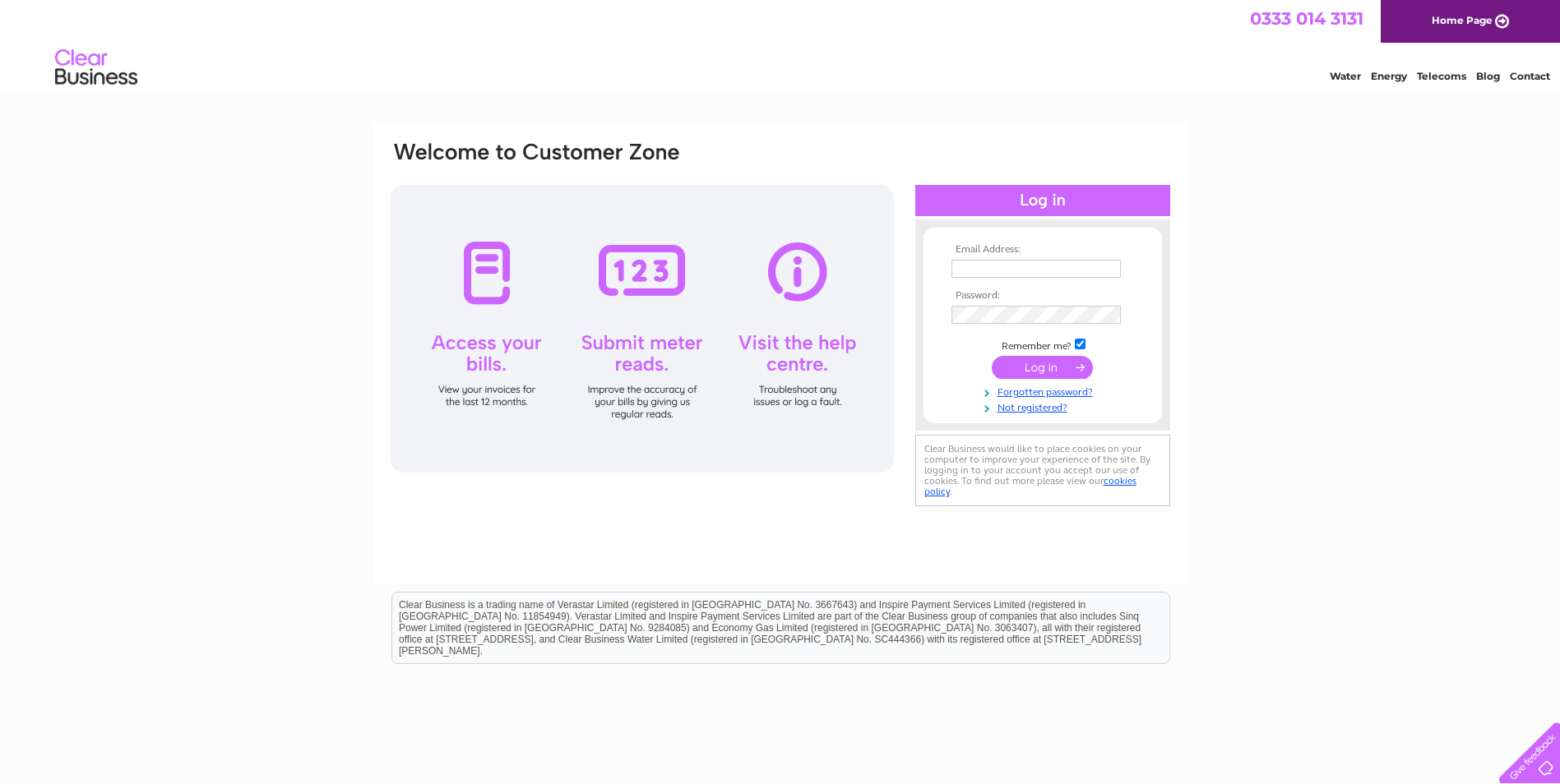
type input "anssaccountspayable@augeanplc.com"
click at [1043, 365] on input "submit" at bounding box center [1043, 367] width 101 height 23
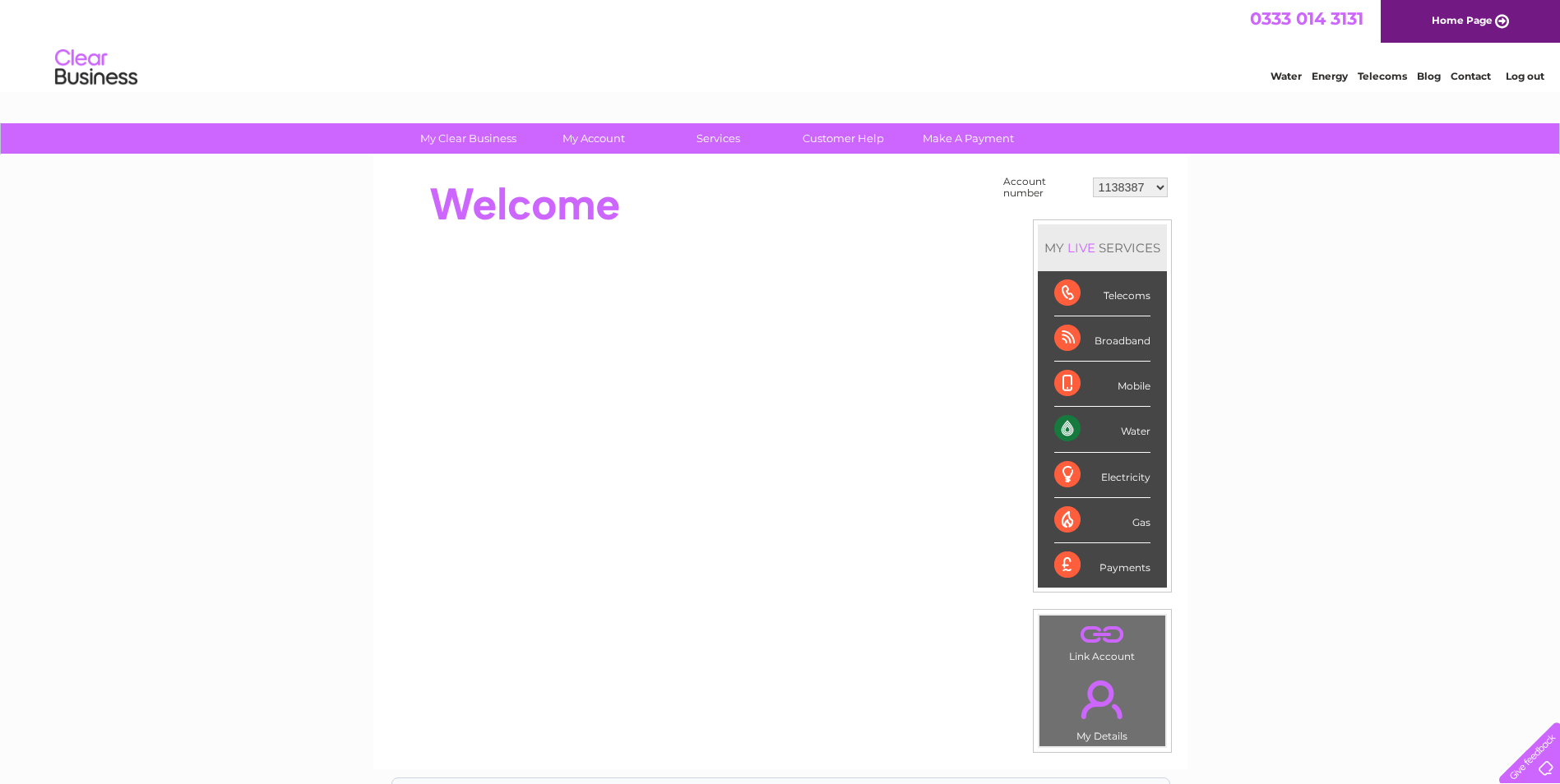
click at [1108, 703] on link "." at bounding box center [1102, 699] width 118 height 57
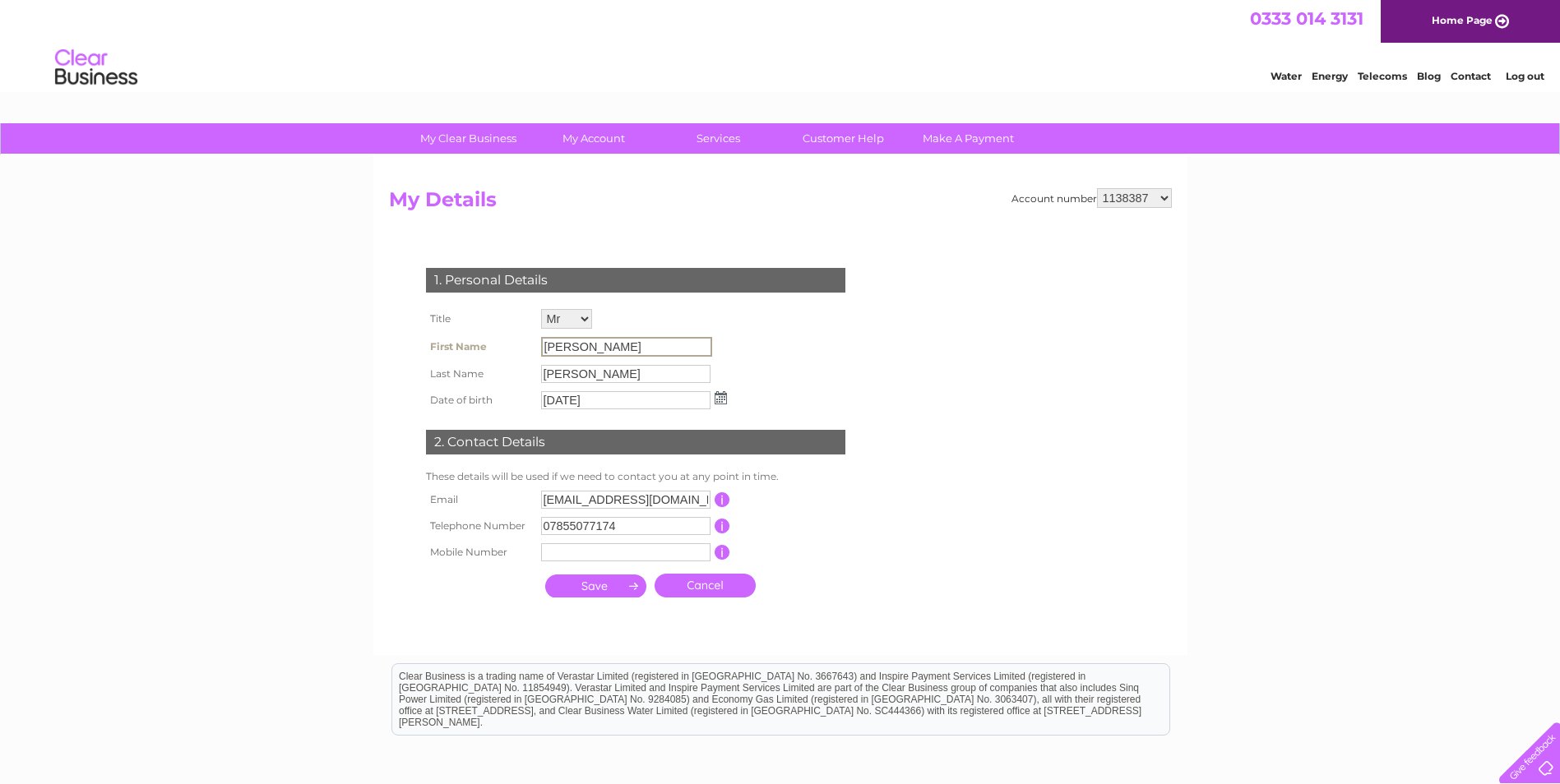
click at [630, 348] on input "[PERSON_NAME]" at bounding box center [626, 347] width 171 height 20
click at [578, 314] on select "Mr Mrs Ms Miss Dr Rev Prof Other" at bounding box center [566, 318] width 51 height 20
click at [541, 309] on select "Mr Mrs Ms Miss Dr Rev Prof Other" at bounding box center [567, 319] width 52 height 21
drag, startPoint x: 584, startPoint y: 349, endPoint x: 495, endPoint y: 353, distance: 89.1
click at [495, 353] on tr "First Name [PERSON_NAME]" at bounding box center [577, 347] width 309 height 28
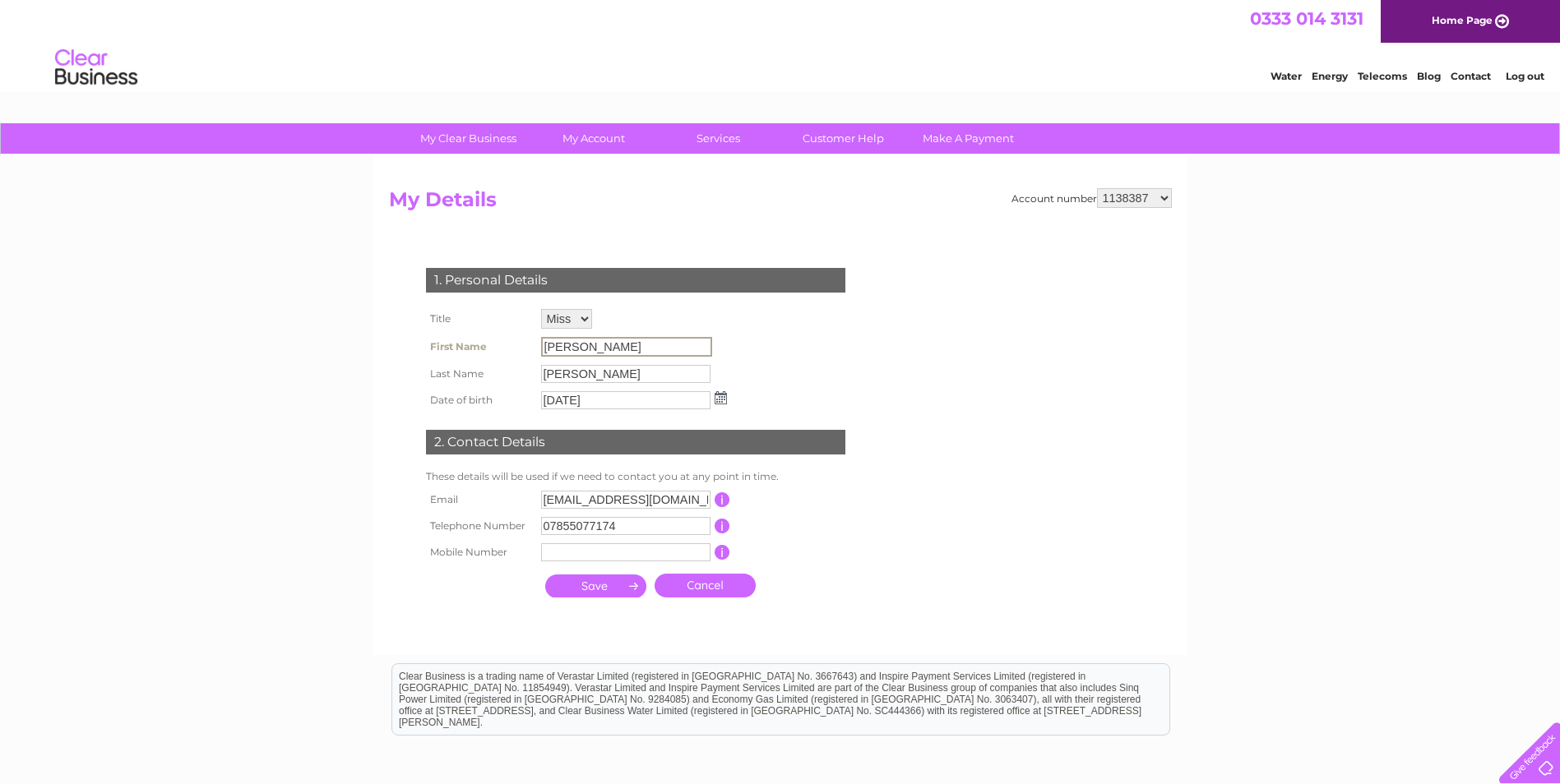
click at [583, 348] on input "[PERSON_NAME]" at bounding box center [626, 347] width 171 height 20
click at [581, 337] on input "[PERSON_NAME]" at bounding box center [626, 347] width 171 height 20
click at [615, 349] on input "[PERSON_NAME]" at bounding box center [626, 347] width 171 height 20
click at [605, 374] on input "[PERSON_NAME]" at bounding box center [626, 373] width 171 height 20
click at [596, 341] on input "[PERSON_NAME]" at bounding box center [626, 346] width 169 height 18
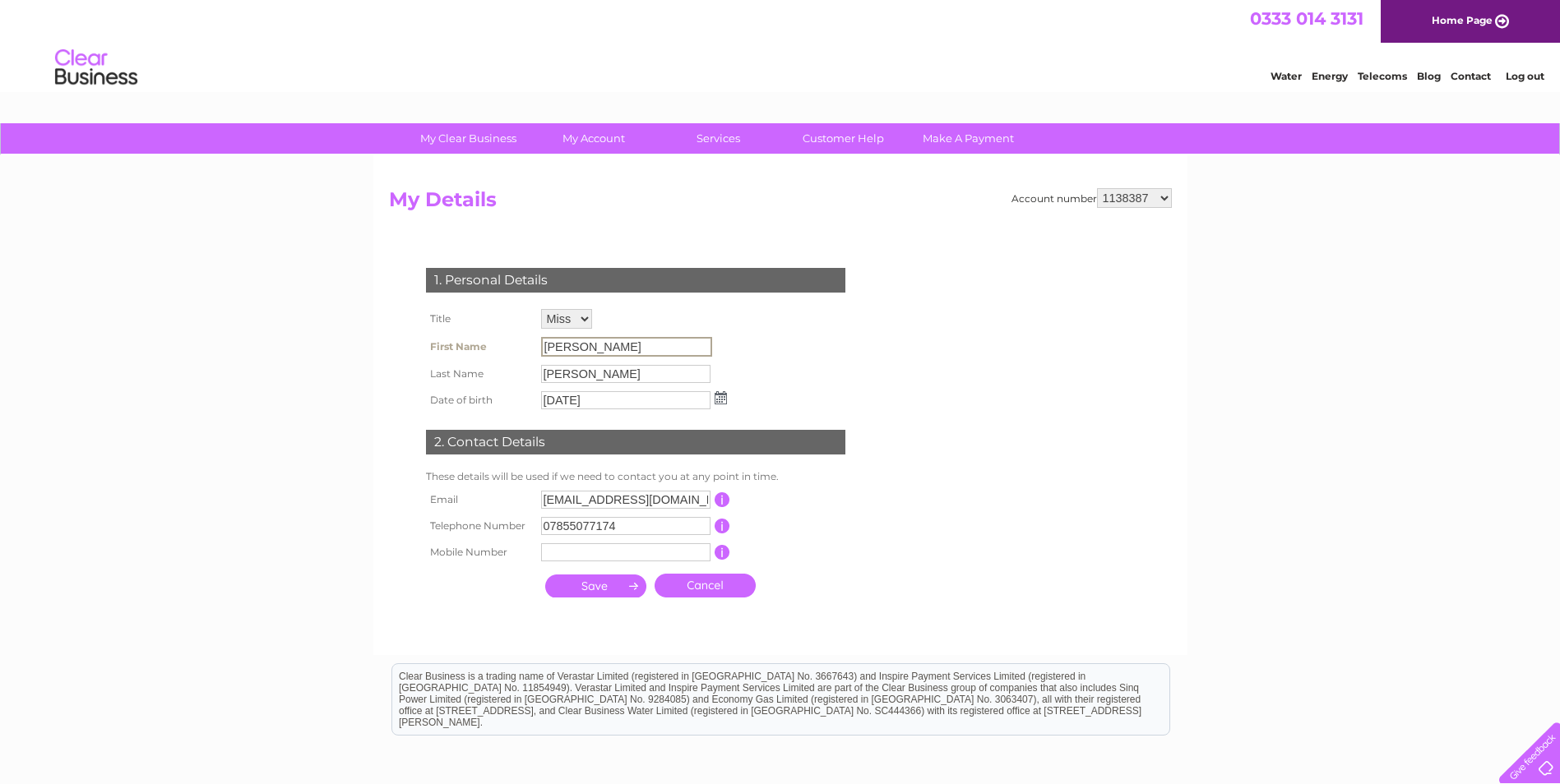
drag, startPoint x: 577, startPoint y: 343, endPoint x: 595, endPoint y: 355, distance: 21.6
click at [577, 346] on input "[PERSON_NAME]" at bounding box center [626, 347] width 171 height 20
click at [595, 376] on input "[PERSON_NAME]" at bounding box center [626, 374] width 169 height 18
click at [578, 411] on td "[DATE]" at bounding box center [634, 400] width 194 height 27
click at [578, 393] on input "[DATE]" at bounding box center [626, 398] width 169 height 18
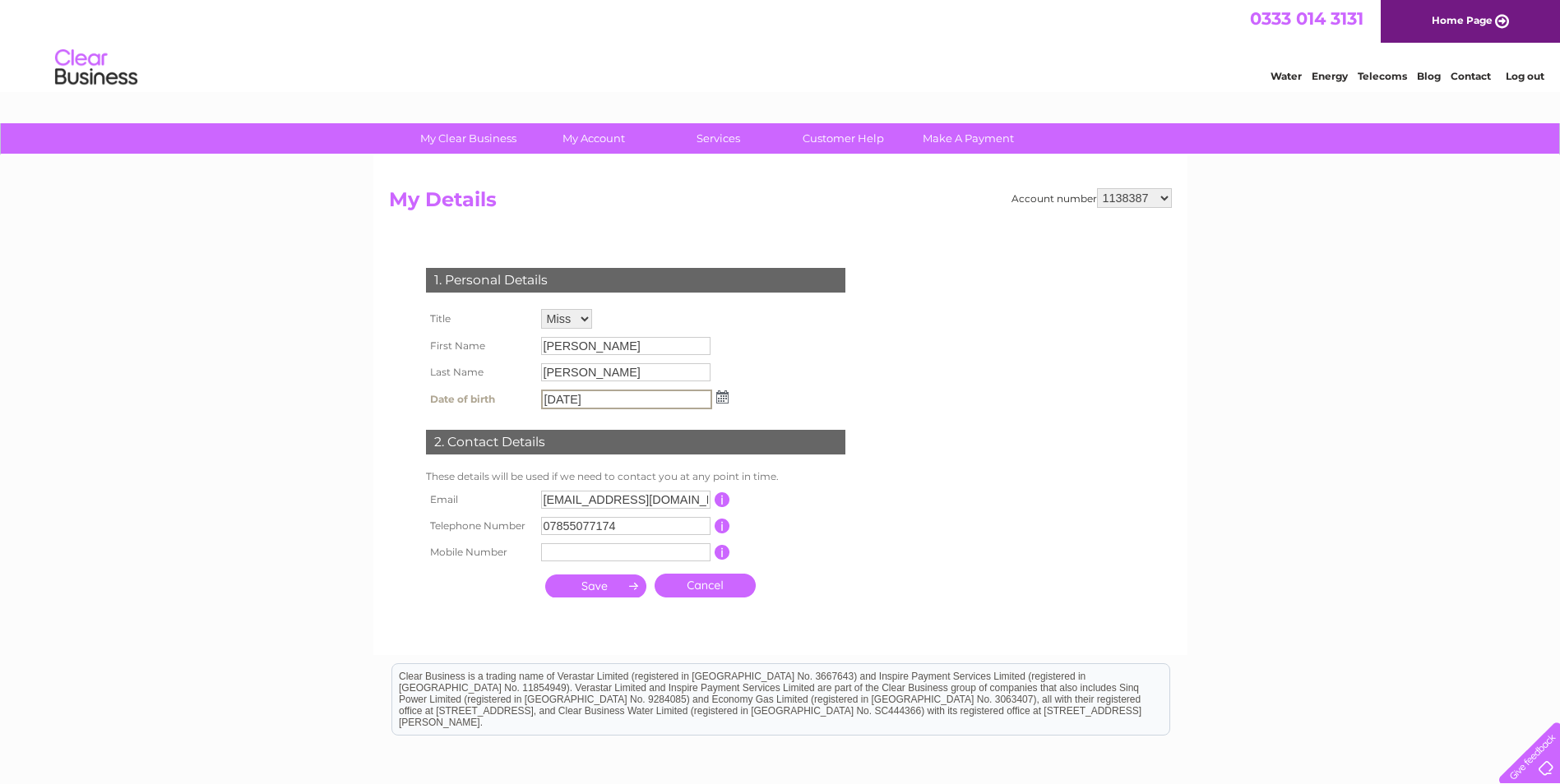
click at [577, 375] on input "[PERSON_NAME]" at bounding box center [626, 372] width 169 height 18
click at [575, 347] on input "[PERSON_NAME]" at bounding box center [626, 347] width 171 height 20
click at [577, 363] on td "[PERSON_NAME]" at bounding box center [634, 374] width 194 height 27
click at [605, 398] on input "30/07/1972" at bounding box center [626, 399] width 171 height 20
click at [578, 316] on select "Mr Mrs Ms Miss Dr Rev Prof Other" at bounding box center [566, 318] width 51 height 20
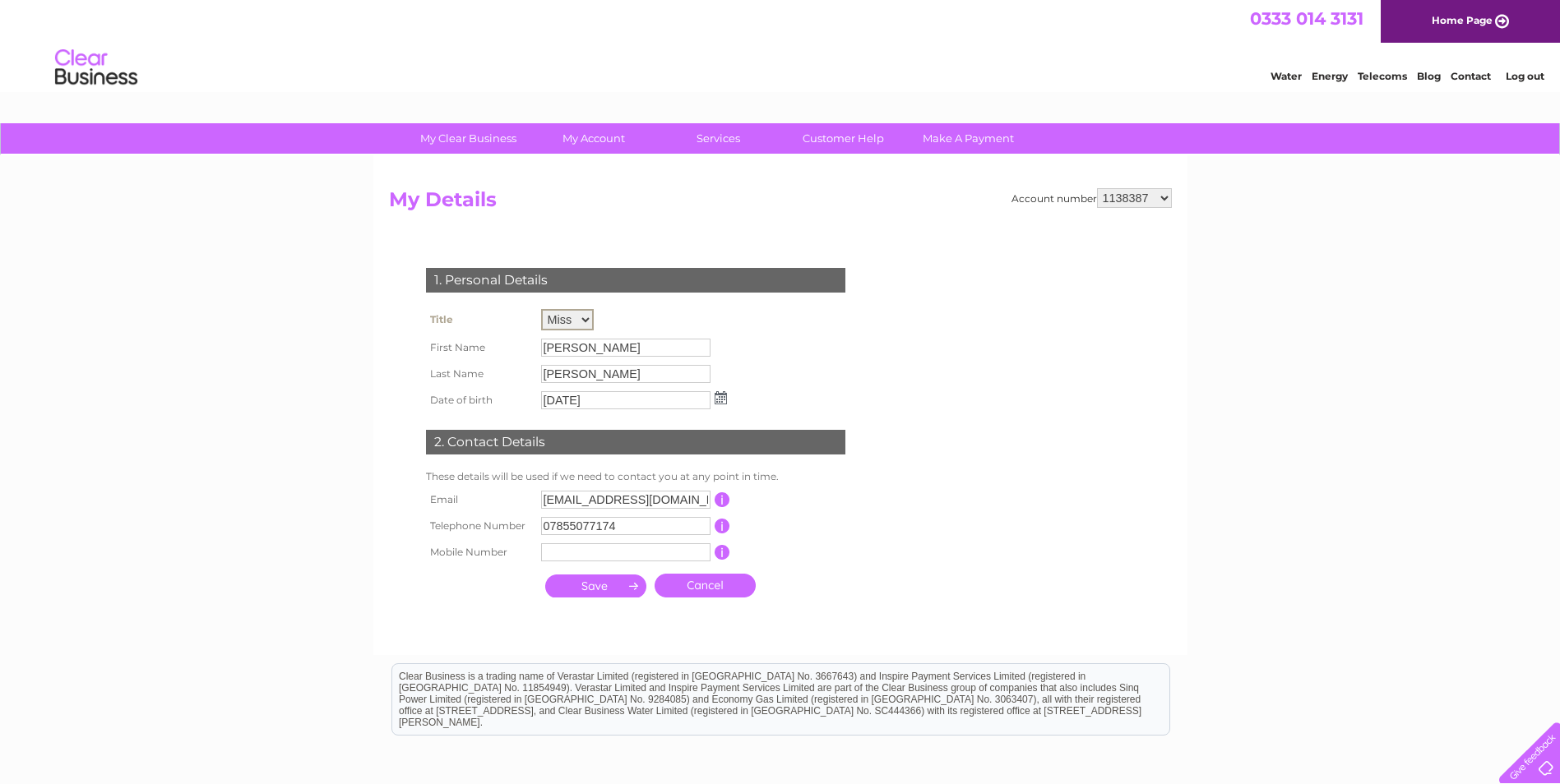
select select "Mr"
click at [541, 309] on select "Mr Mrs Ms Miss Dr Rev Prof Other" at bounding box center [567, 319] width 52 height 21
drag, startPoint x: 682, startPoint y: 541, endPoint x: 670, endPoint y: 540, distance: 12.0
click at [671, 541] on td at bounding box center [626, 551] width 178 height 27
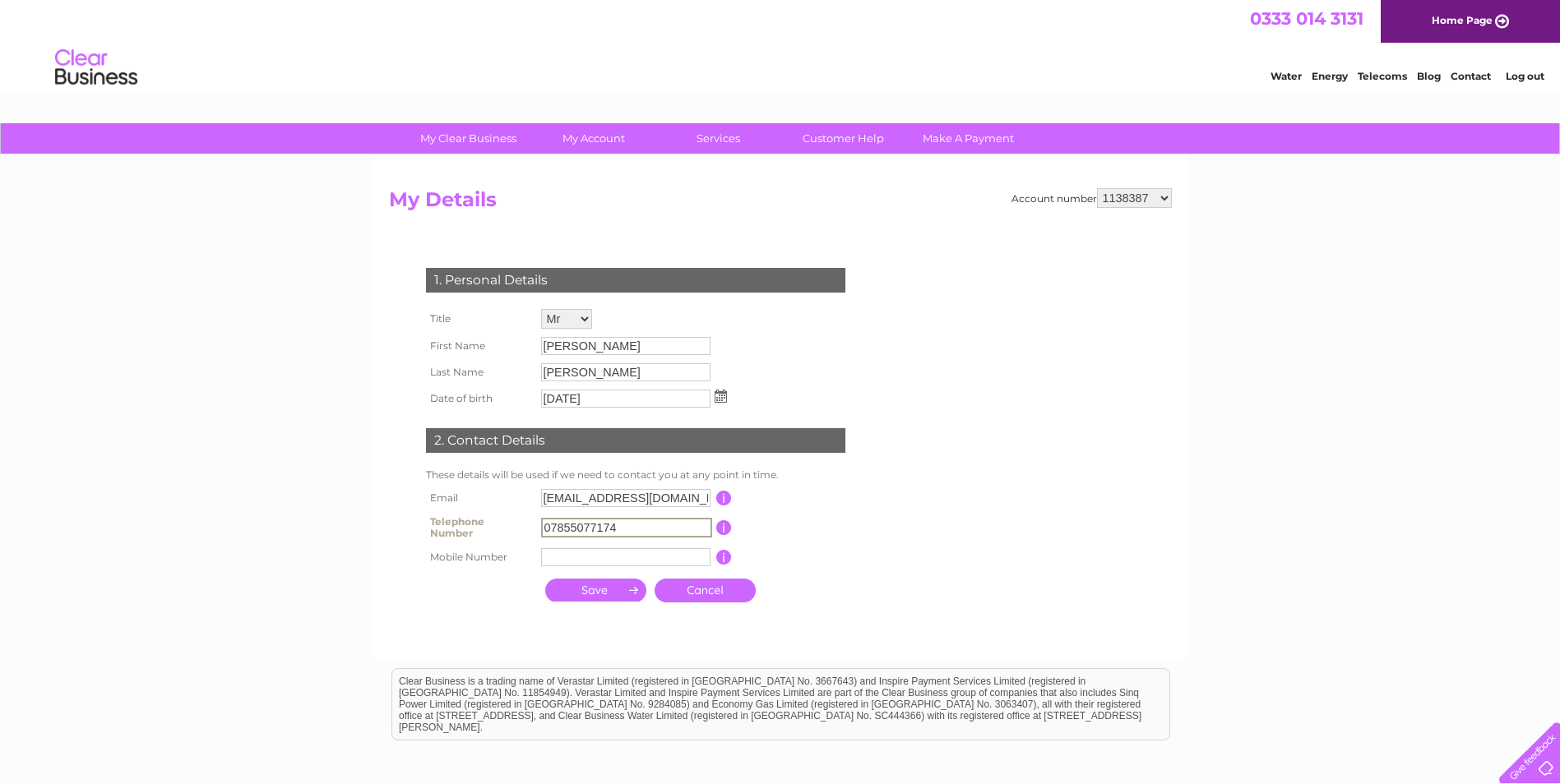
drag, startPoint x: 647, startPoint y: 527, endPoint x: 486, endPoint y: 528, distance: 161.0
click at [486, 528] on tr "Telephone Number 07855077174 This should be a valid landline telephone number s…" at bounding box center [643, 528] width 442 height 33
type input "01224719200"
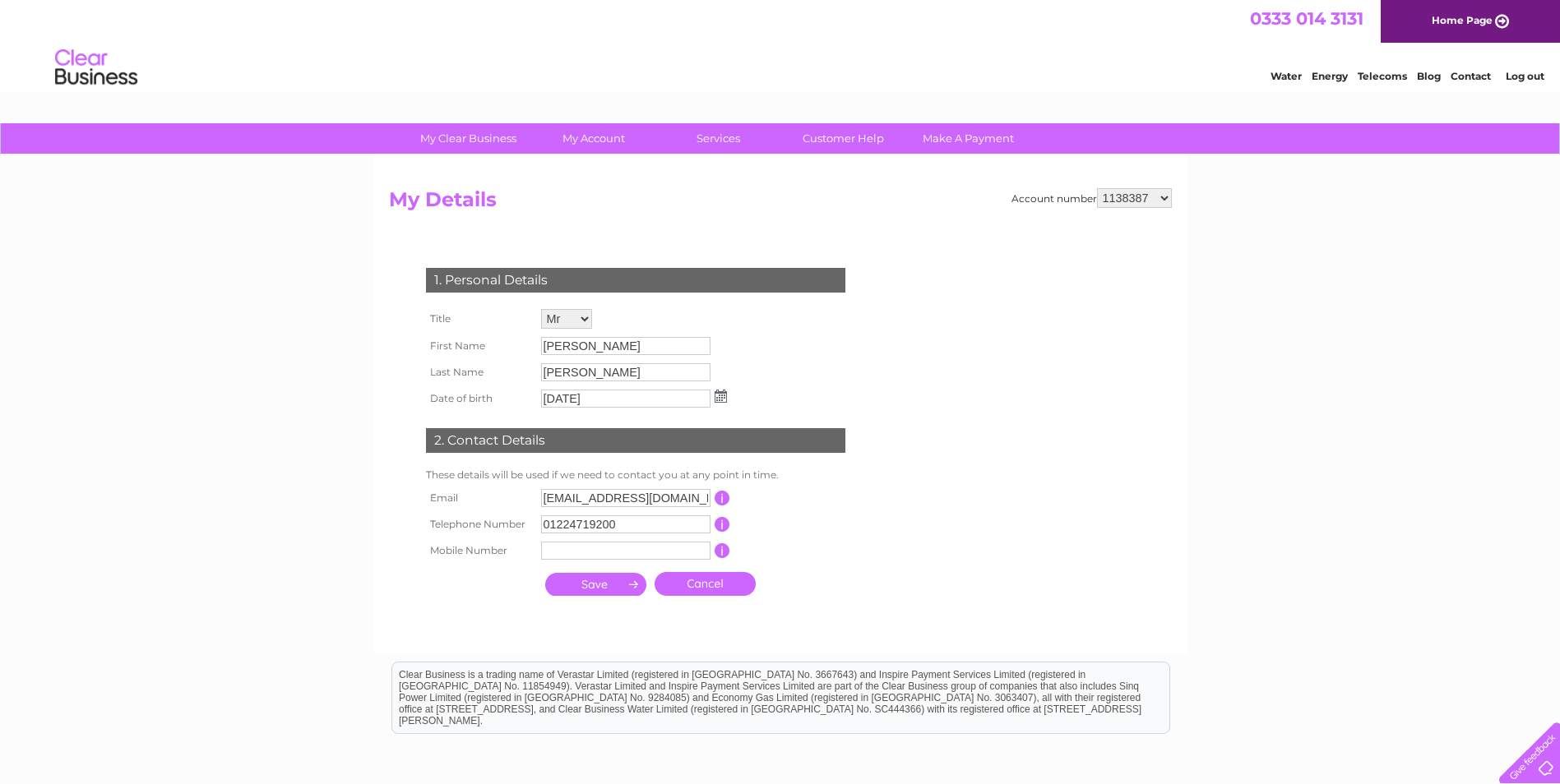
click at [492, 588] on th at bounding box center [480, 584] width 115 height 40
click at [612, 585] on input "submit" at bounding box center [596, 584] width 101 height 23
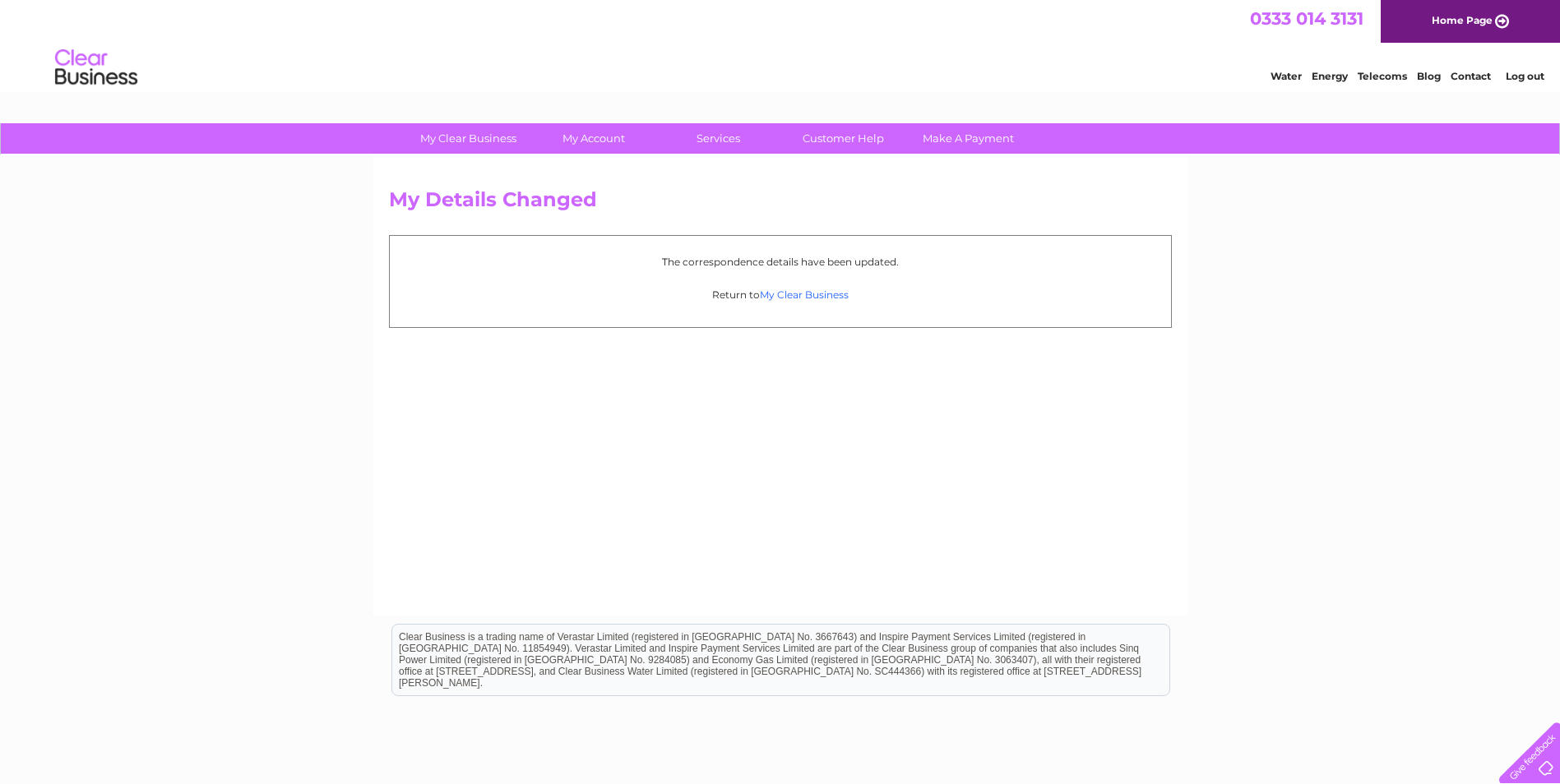
click at [834, 293] on link "My Clear Business" at bounding box center [805, 294] width 89 height 12
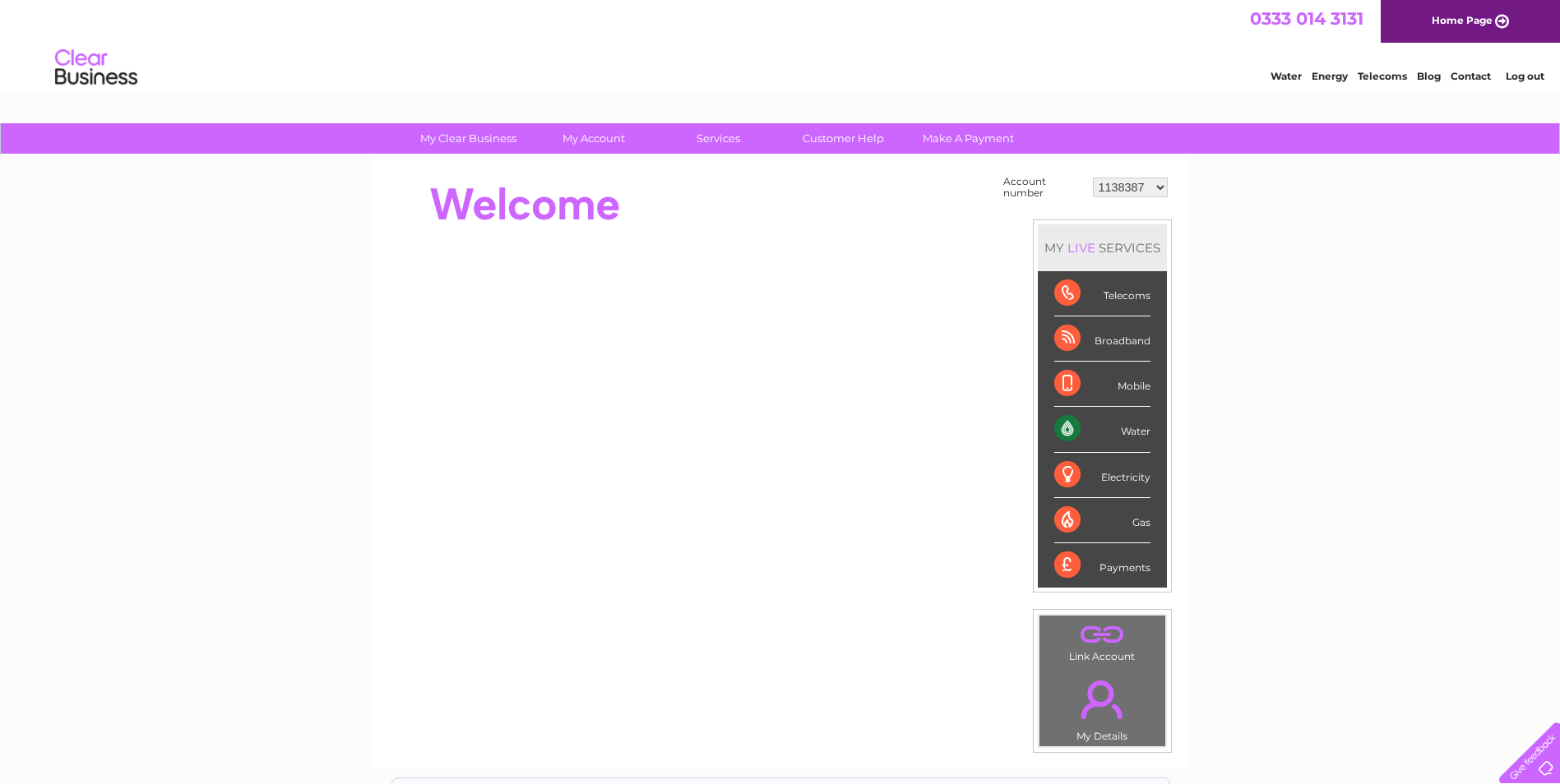
click at [1102, 704] on link "." at bounding box center [1102, 699] width 118 height 57
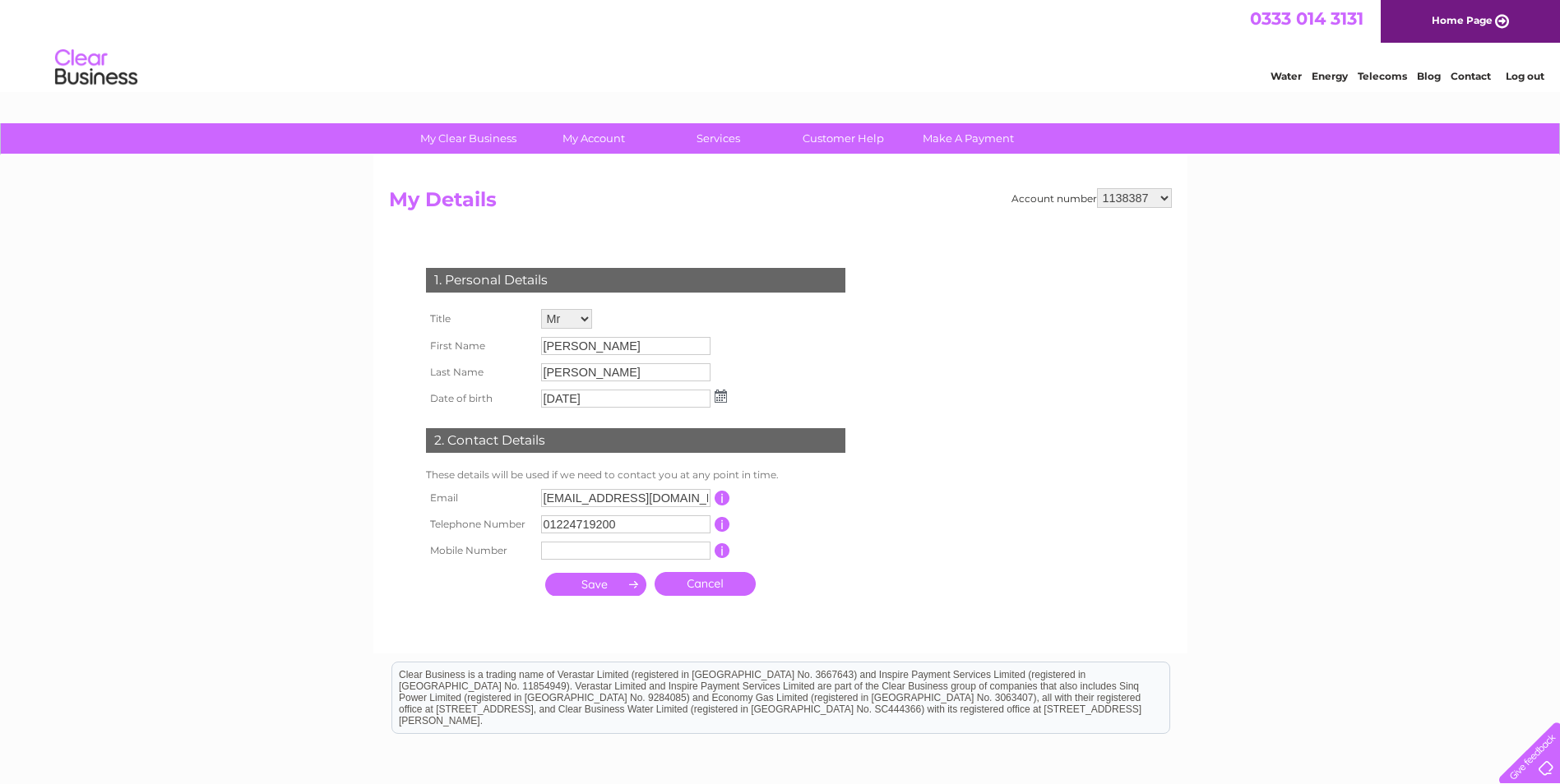
click at [1534, 75] on link "Log out" at bounding box center [1525, 75] width 39 height 12
